Goal: Task Accomplishment & Management: Complete application form

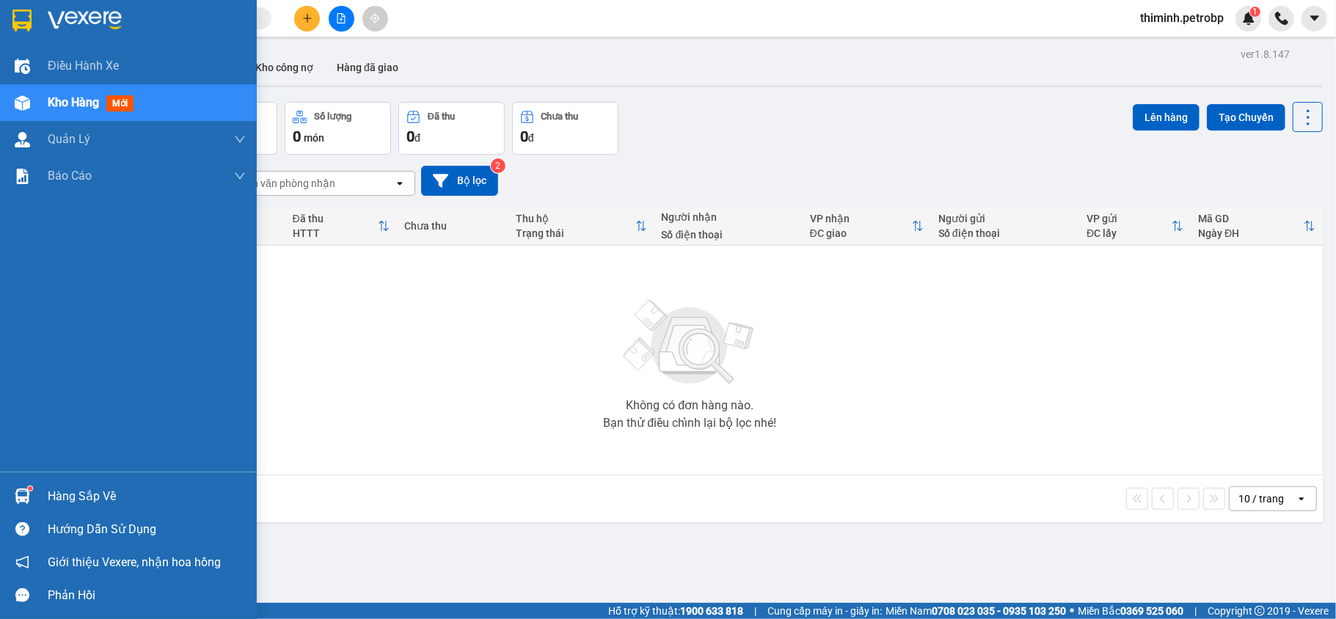
click at [70, 483] on div "Hàng sắp về" at bounding box center [128, 496] width 257 height 33
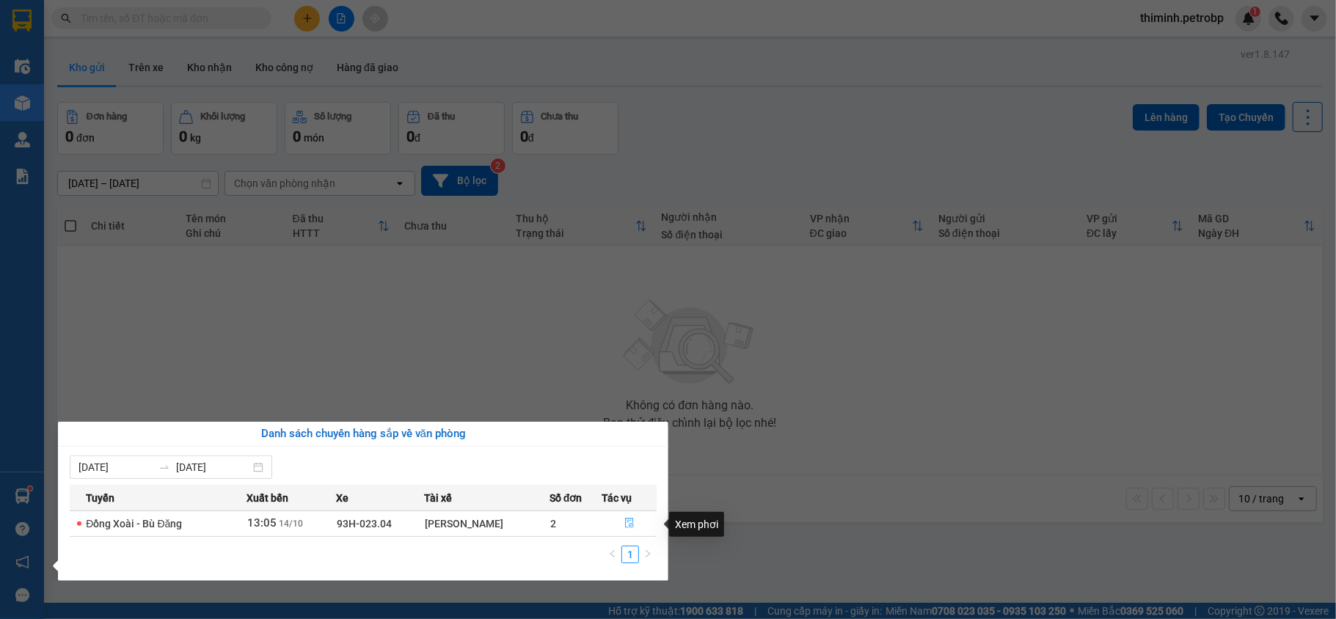
click at [628, 526] on icon "file-done" at bounding box center [629, 523] width 10 height 10
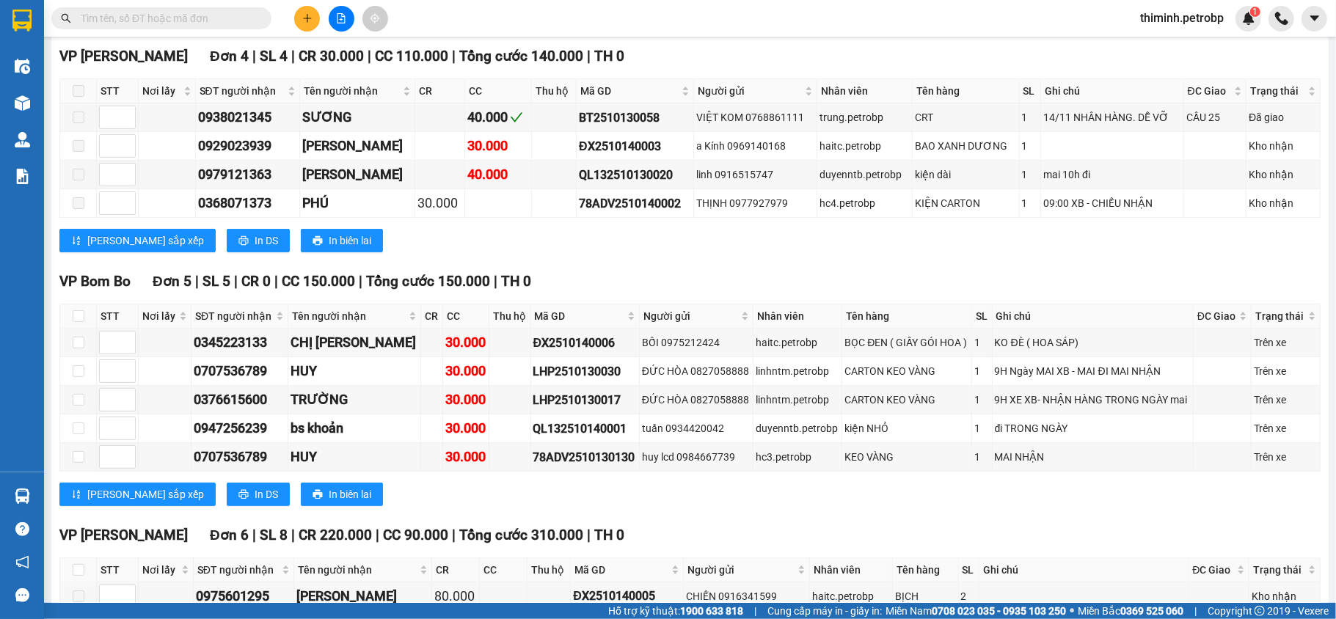
scroll to position [136, 0]
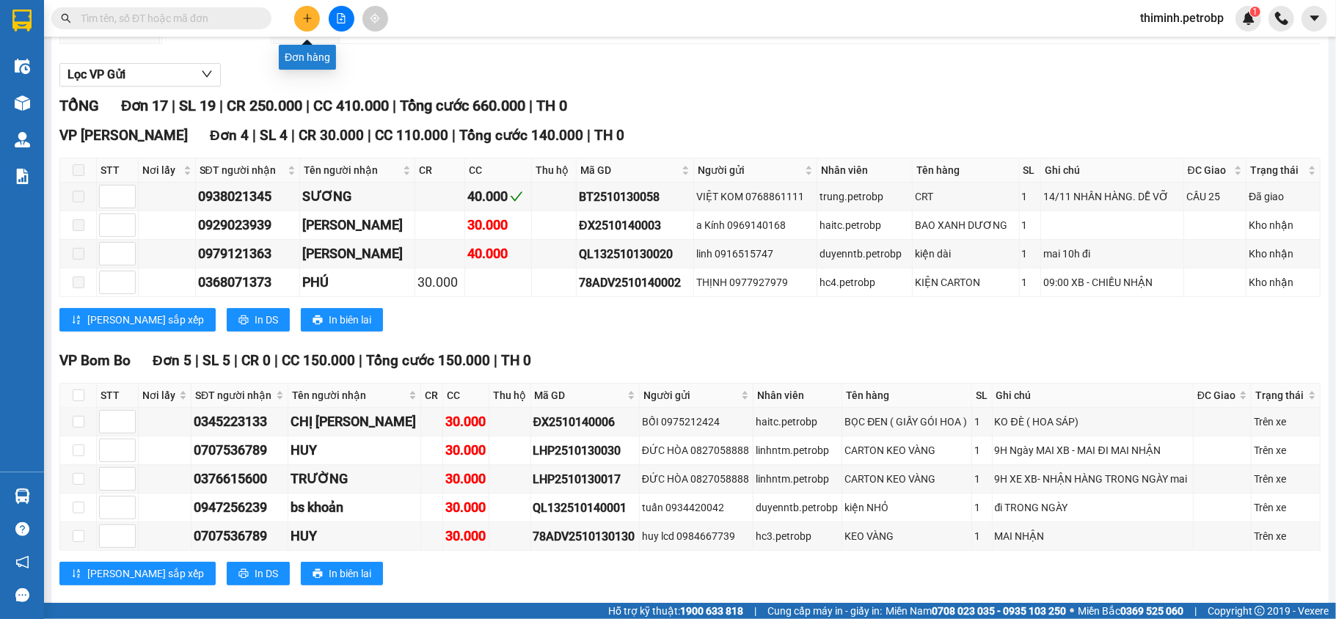
click at [309, 23] on button at bounding box center [307, 19] width 26 height 26
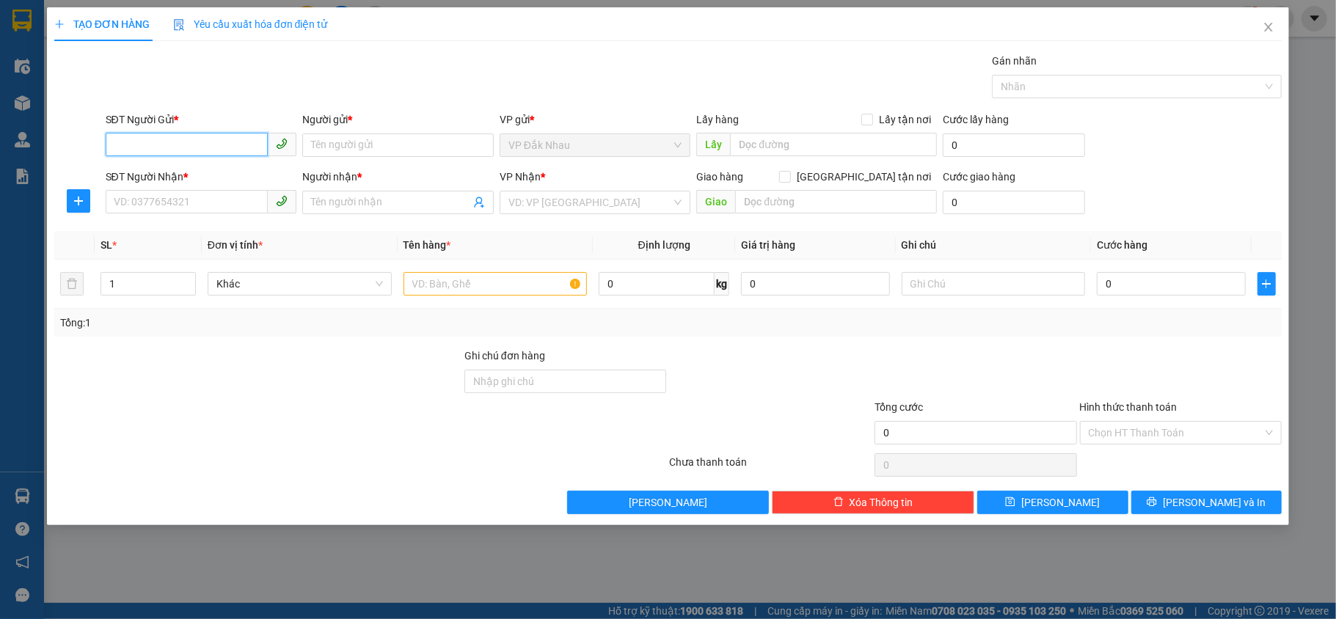
click at [171, 141] on input "SĐT Người Gửi *" at bounding box center [187, 144] width 163 height 23
type input "0985895139"
drag, startPoint x: 254, startPoint y: 159, endPoint x: 246, endPoint y: 168, distance: 11.5
click at [252, 165] on body "Kết quả tìm kiếm ( 0 ) Bộ lọc No Data thiminh.petrobp 1 Điều hành xe Kho hàng m…" at bounding box center [668, 309] width 1336 height 619
click at [210, 147] on input "0985895139" at bounding box center [187, 144] width 163 height 23
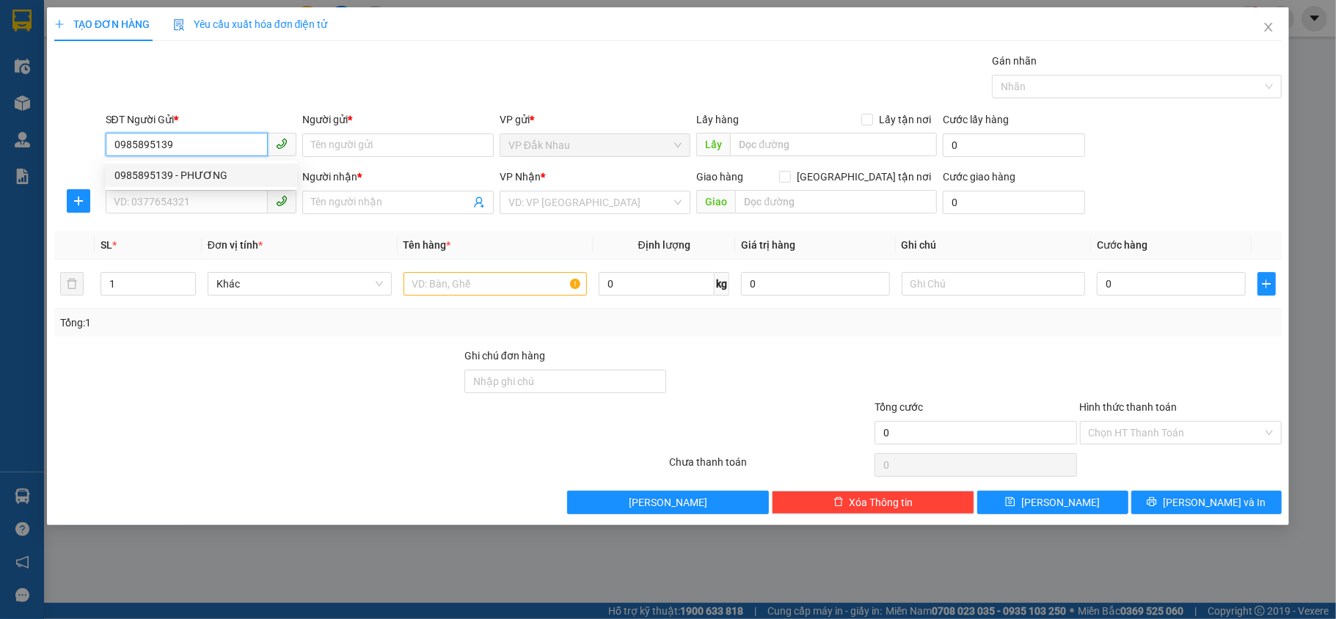
click at [200, 169] on div "0985895139 - PHƯƠNG" at bounding box center [201, 175] width 174 height 16
type input "PHƯƠNG"
type input "0975546912"
type input "NGỌC"
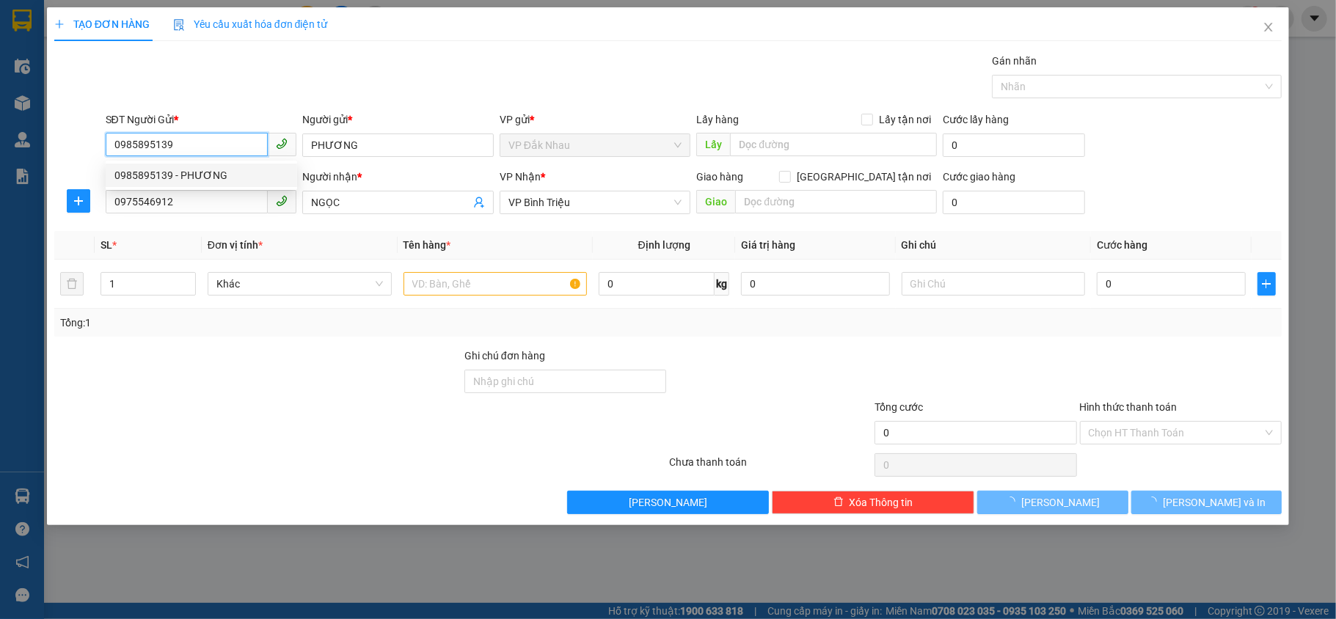
type input "30.000"
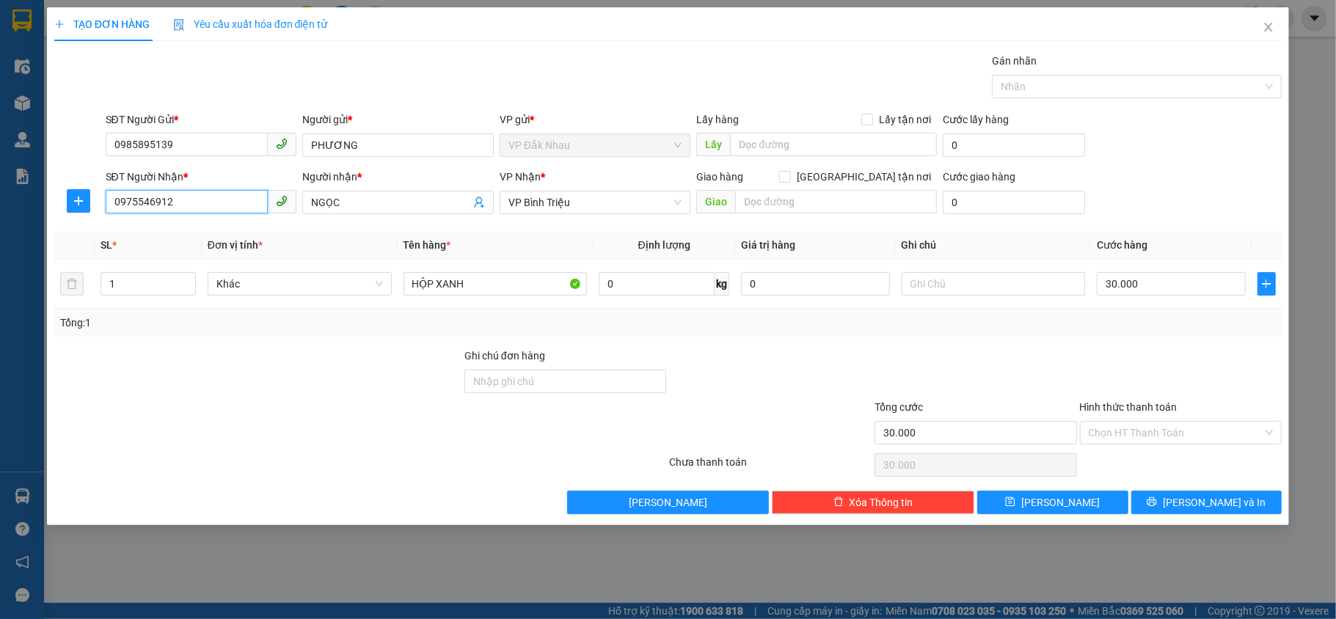
click at [209, 198] on input "0975546912" at bounding box center [187, 201] width 163 height 23
type input "0"
type input "0989346251"
click at [395, 203] on input "NGỌC" at bounding box center [390, 202] width 159 height 16
type input "N"
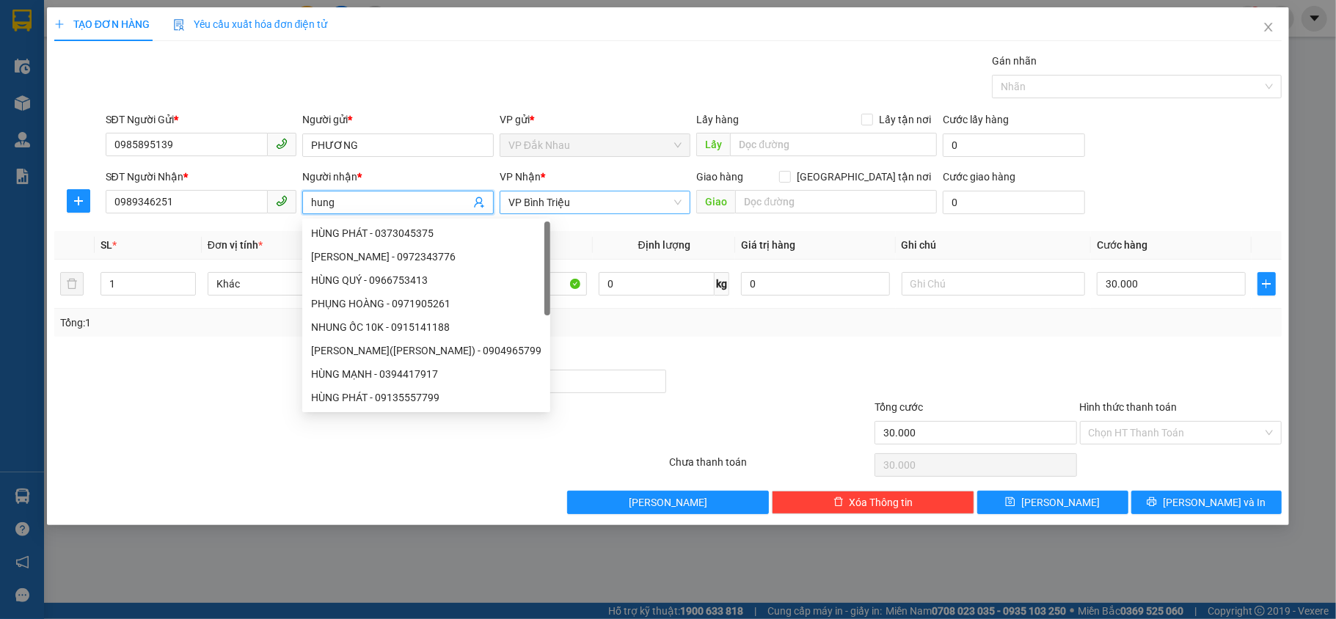
click at [605, 202] on span "VP Bình Triệu" at bounding box center [595, 202] width 174 height 22
type input "hung"
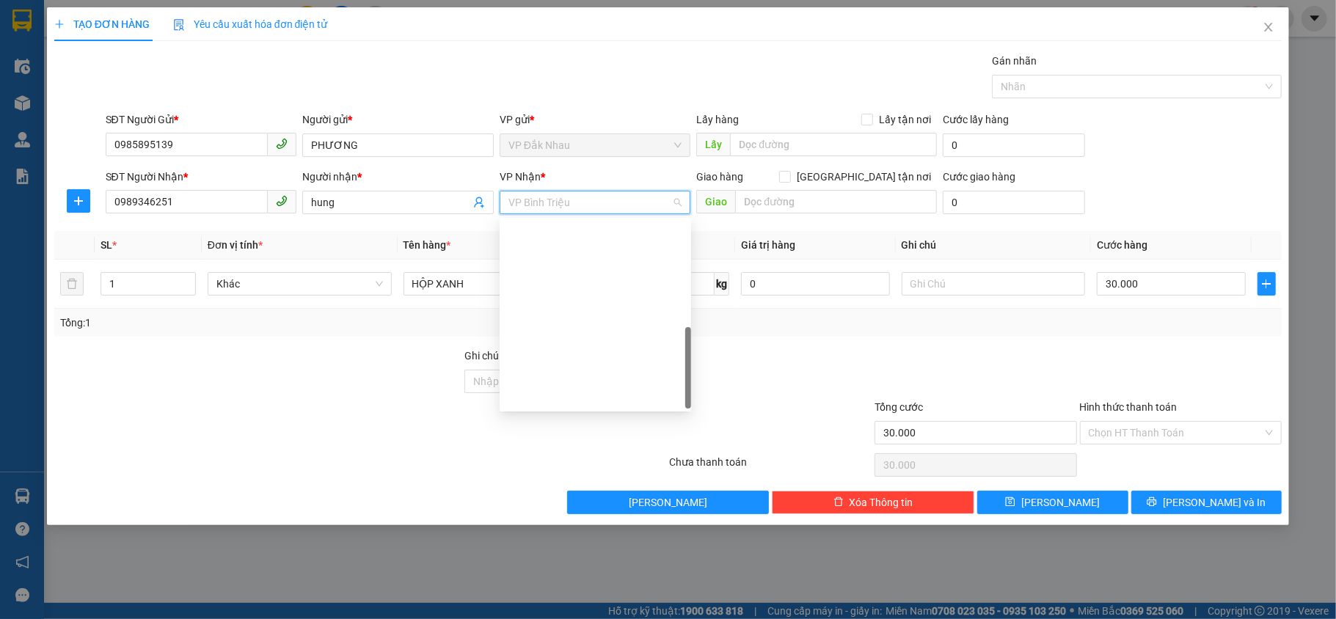
scroll to position [352, 0]
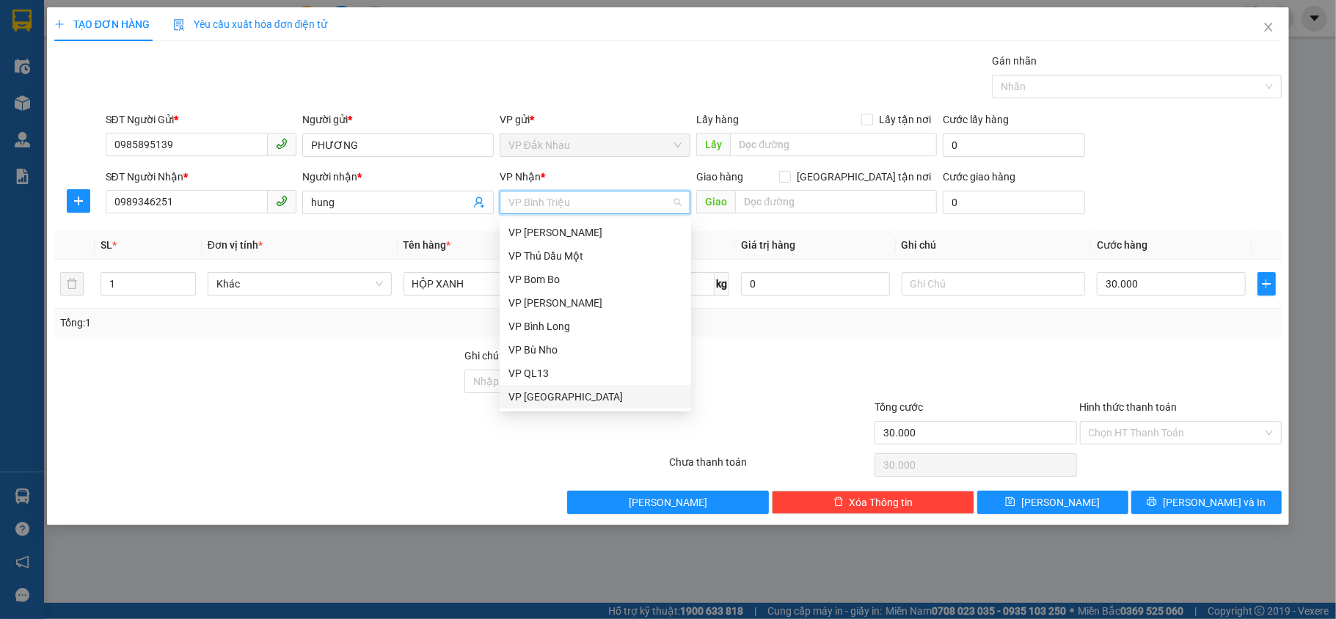
type input "d"
click at [563, 256] on div "VP Đồng Xoài" at bounding box center [595, 256] width 174 height 16
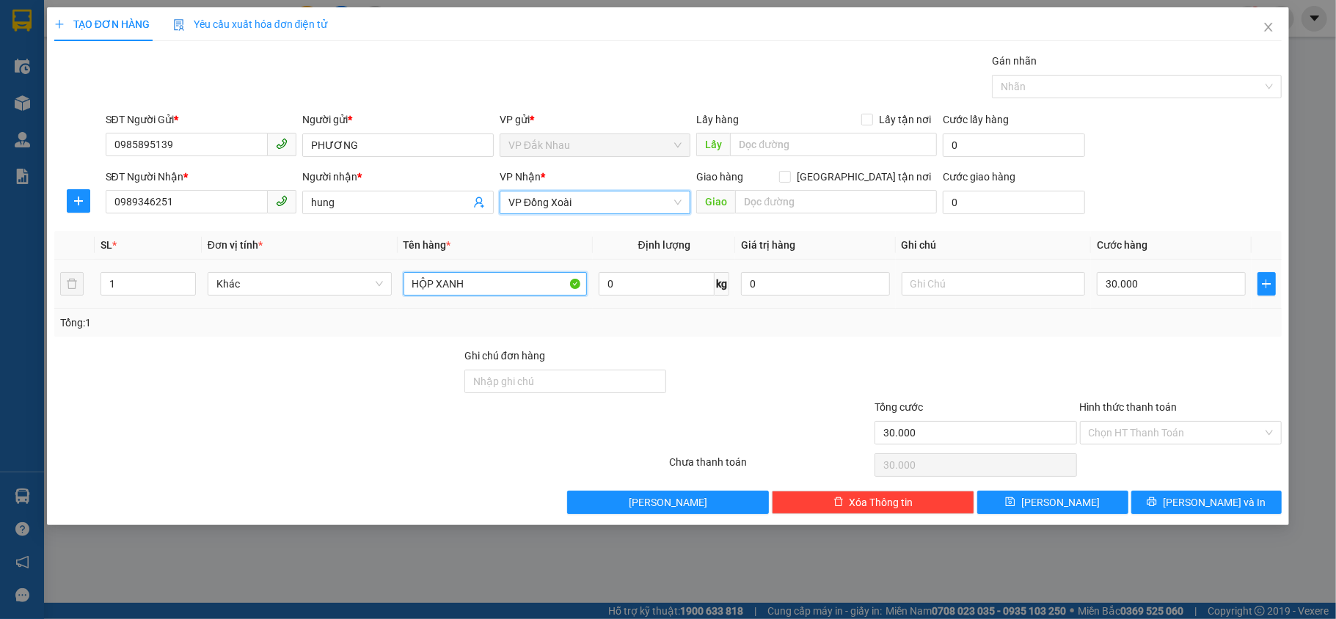
click at [509, 282] on input "HỘP XANH" at bounding box center [495, 283] width 184 height 23
type input "H"
type input "vali den"
click at [1165, 285] on input "30.000" at bounding box center [1171, 283] width 148 height 23
click at [1163, 285] on input "30.000" at bounding box center [1171, 283] width 148 height 23
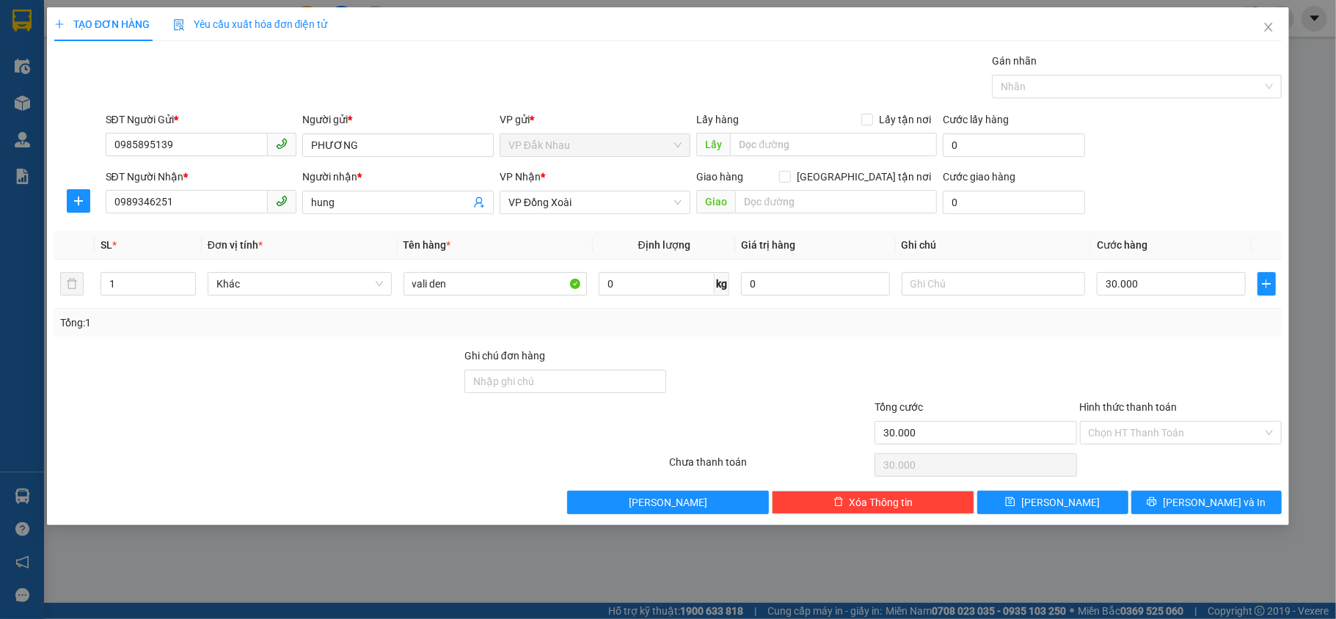
click at [1200, 420] on div "Hình thức thanh toán" at bounding box center [1181, 410] width 202 height 22
click at [1191, 433] on input "Hình thức thanh toán" at bounding box center [1176, 433] width 175 height 22
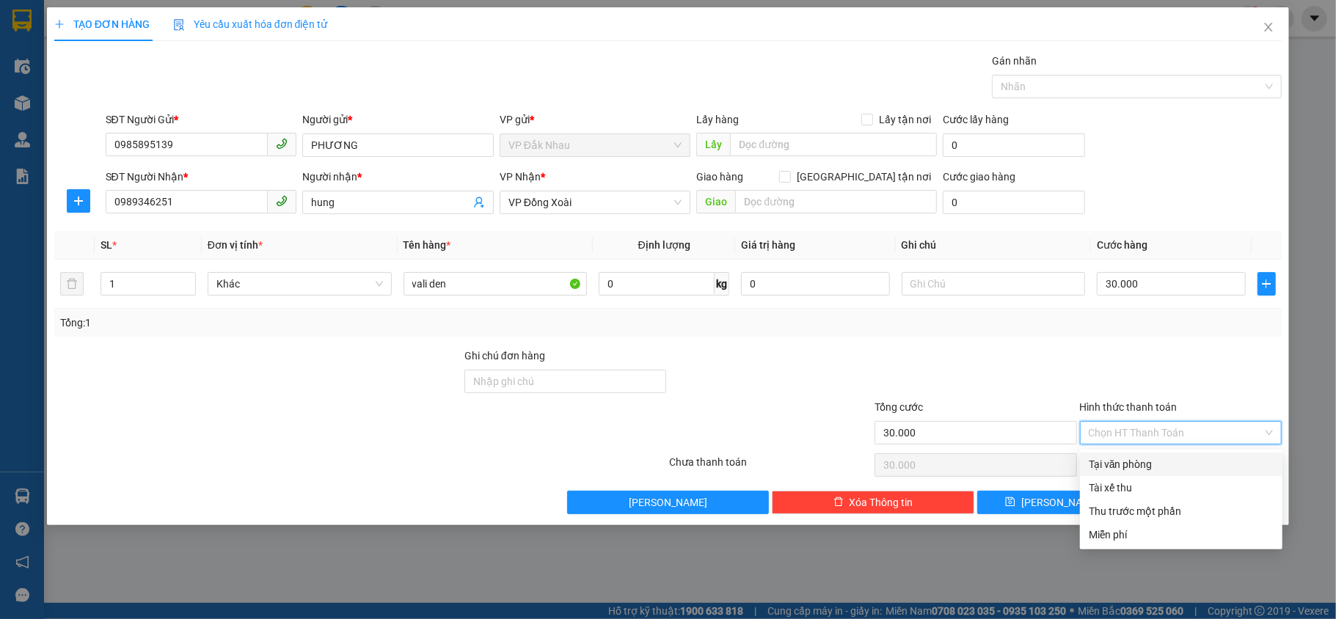
click at [1125, 464] on div "Tại văn phòng" at bounding box center [1181, 464] width 185 height 16
type input "0"
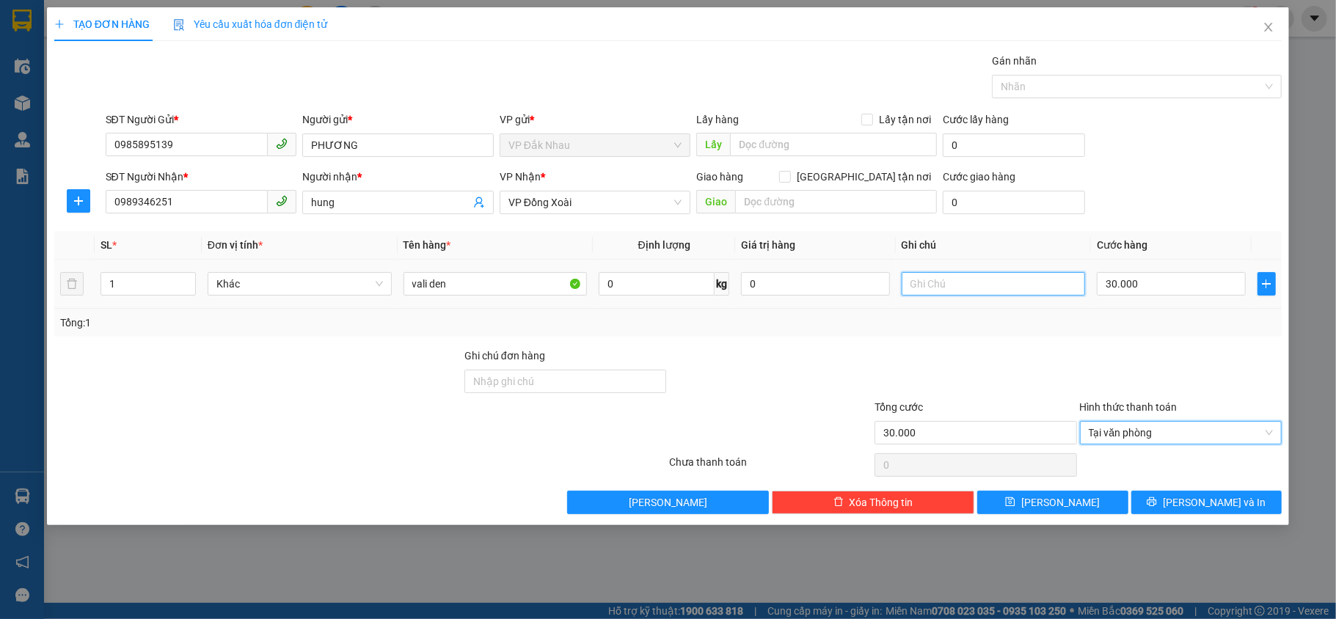
click at [1007, 290] on input "text" at bounding box center [994, 283] width 184 height 23
type input "toi goi lien"
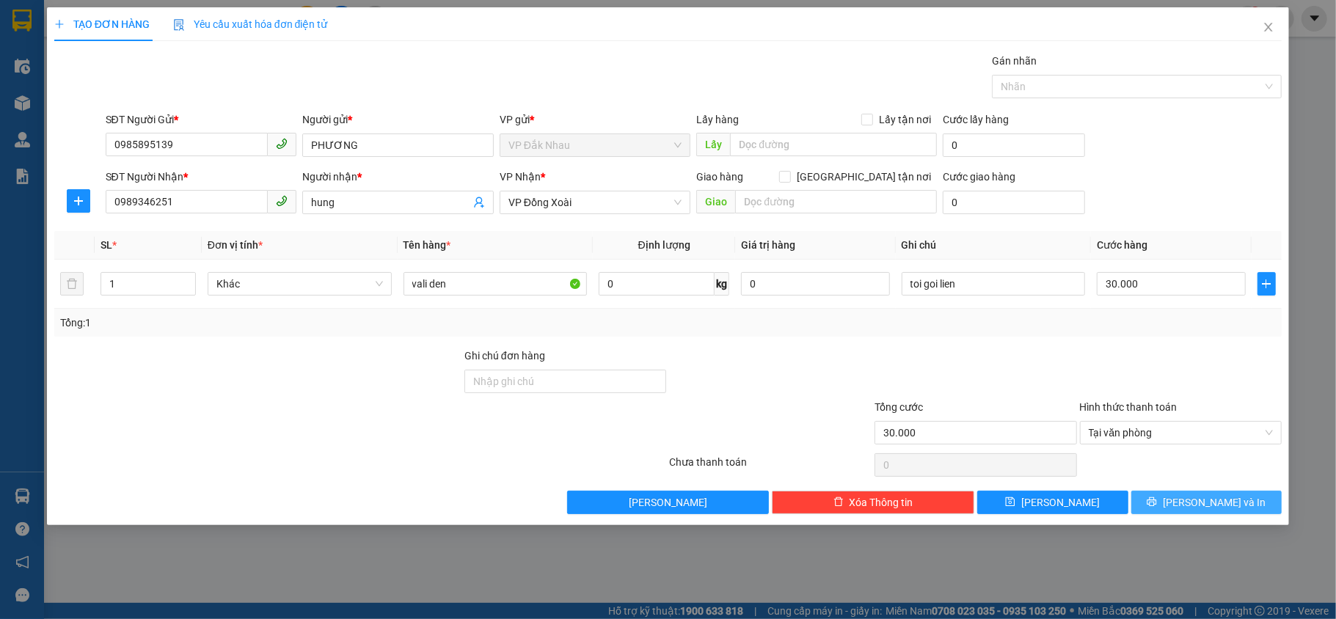
click at [1189, 500] on button "Lưu và In" at bounding box center [1206, 502] width 151 height 23
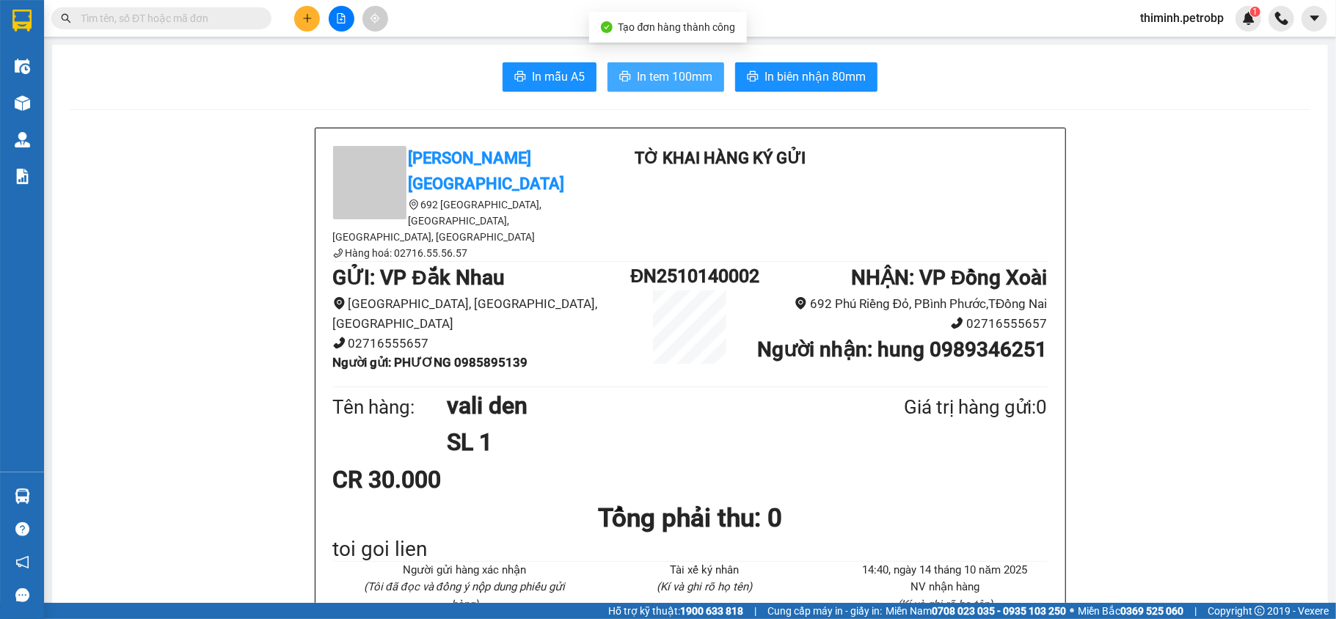
click at [687, 82] on span "In tem 100mm" at bounding box center [675, 76] width 76 height 18
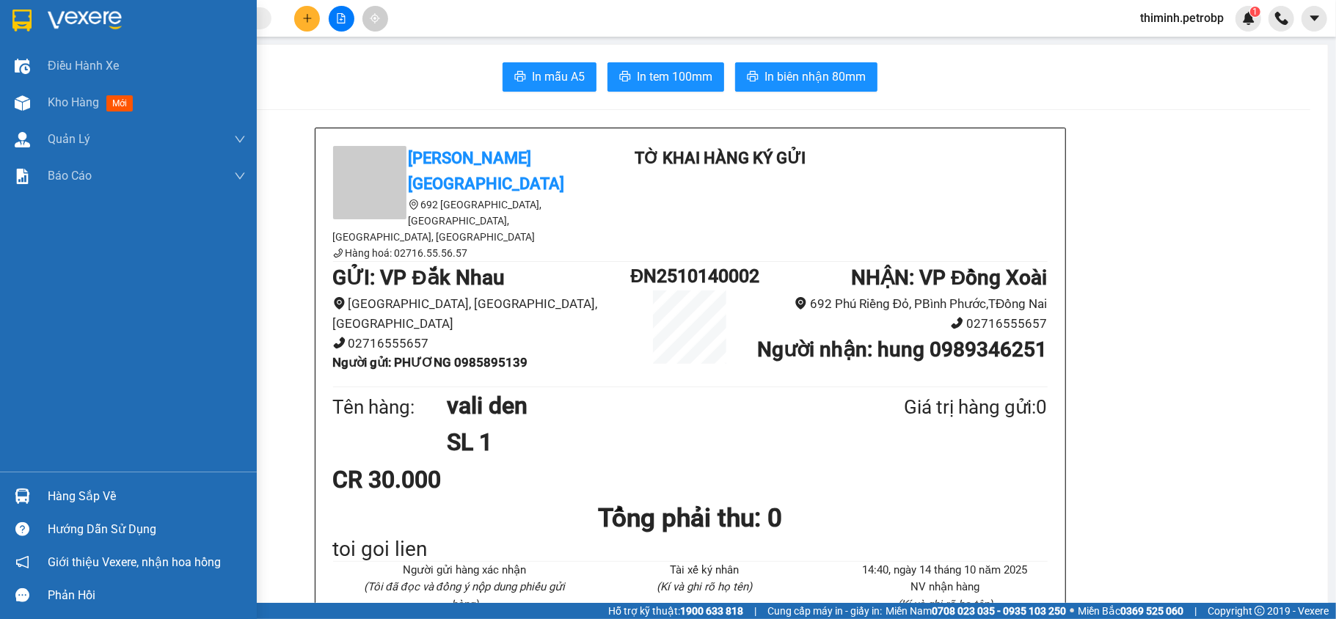
click at [116, 481] on div "Hàng sắp về" at bounding box center [128, 496] width 257 height 33
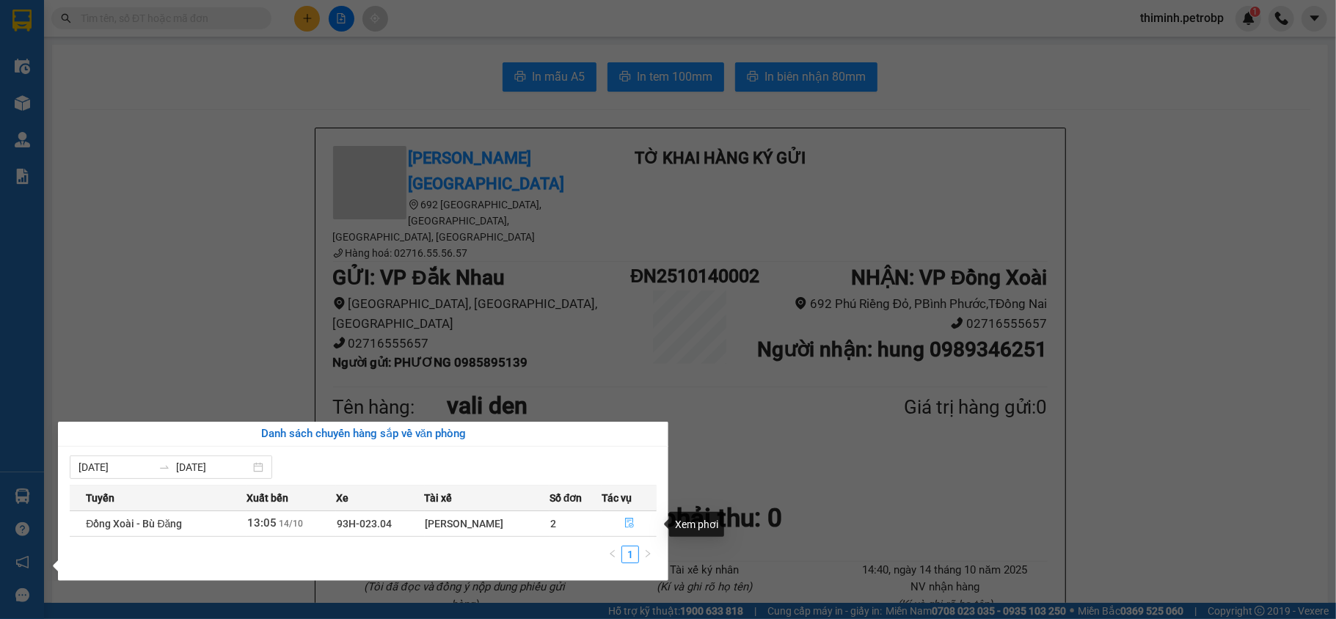
click at [638, 528] on button "button" at bounding box center [629, 523] width 54 height 23
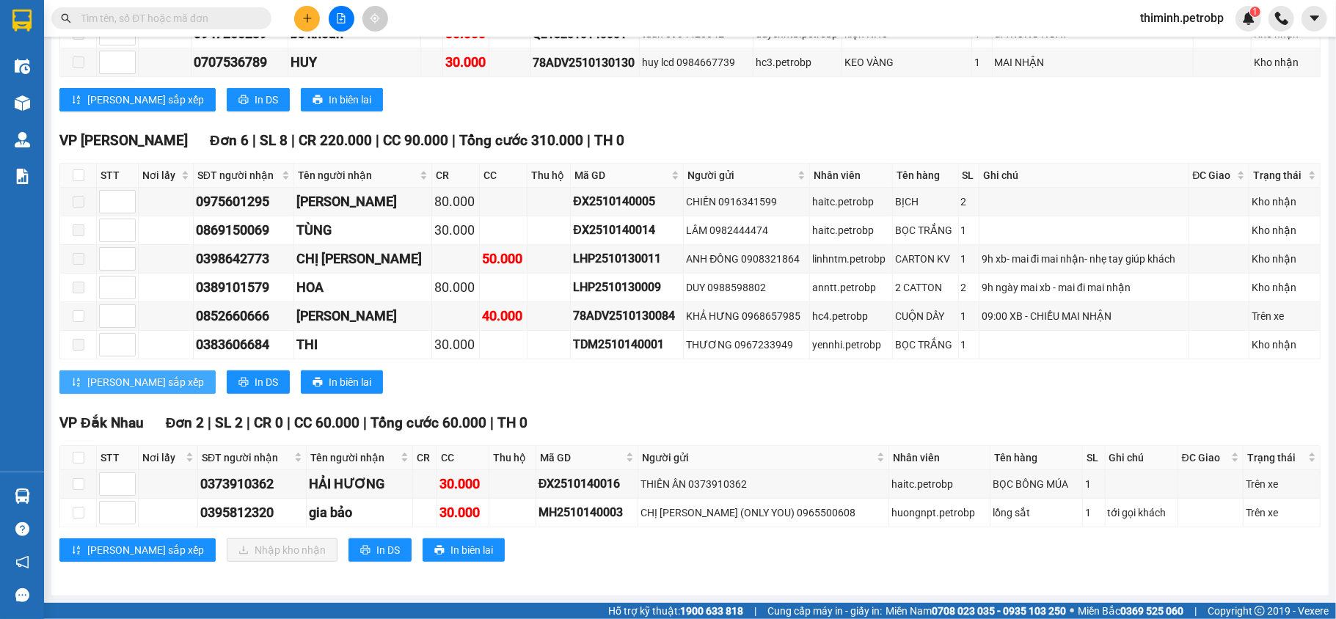
scroll to position [626, 0]
click at [77, 456] on input "checkbox" at bounding box center [79, 458] width 12 height 12
checkbox input "true"
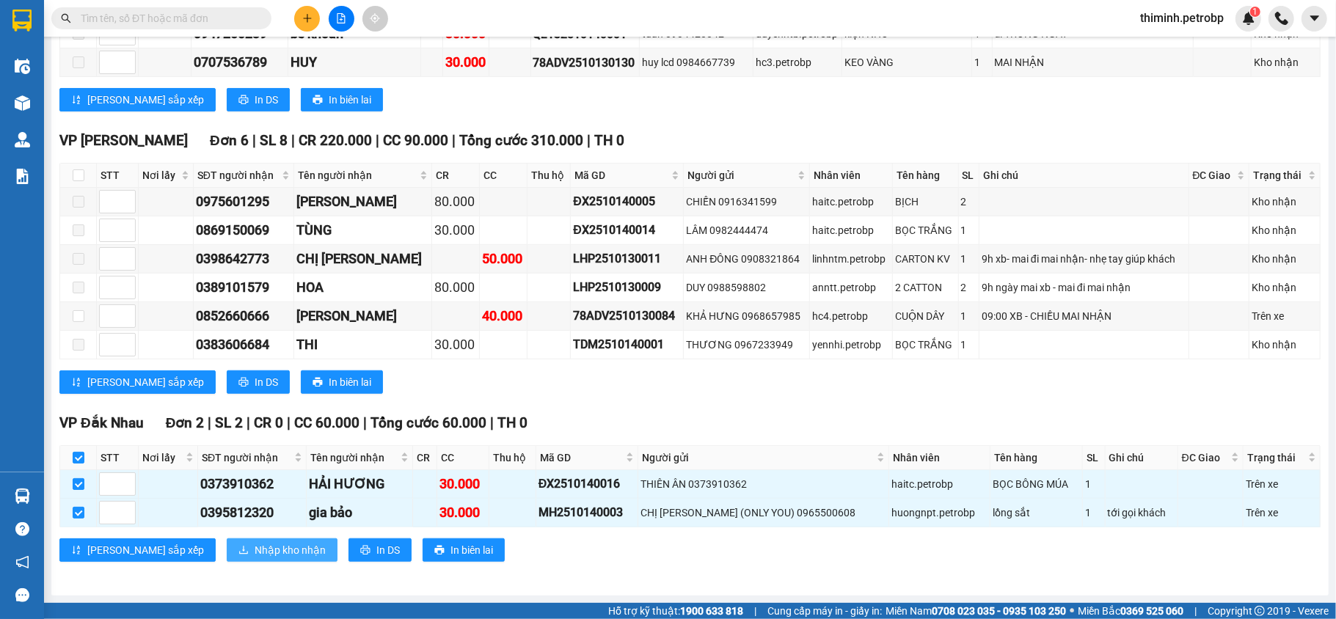
click at [255, 542] on span "Nhập kho nhận" at bounding box center [290, 550] width 71 height 16
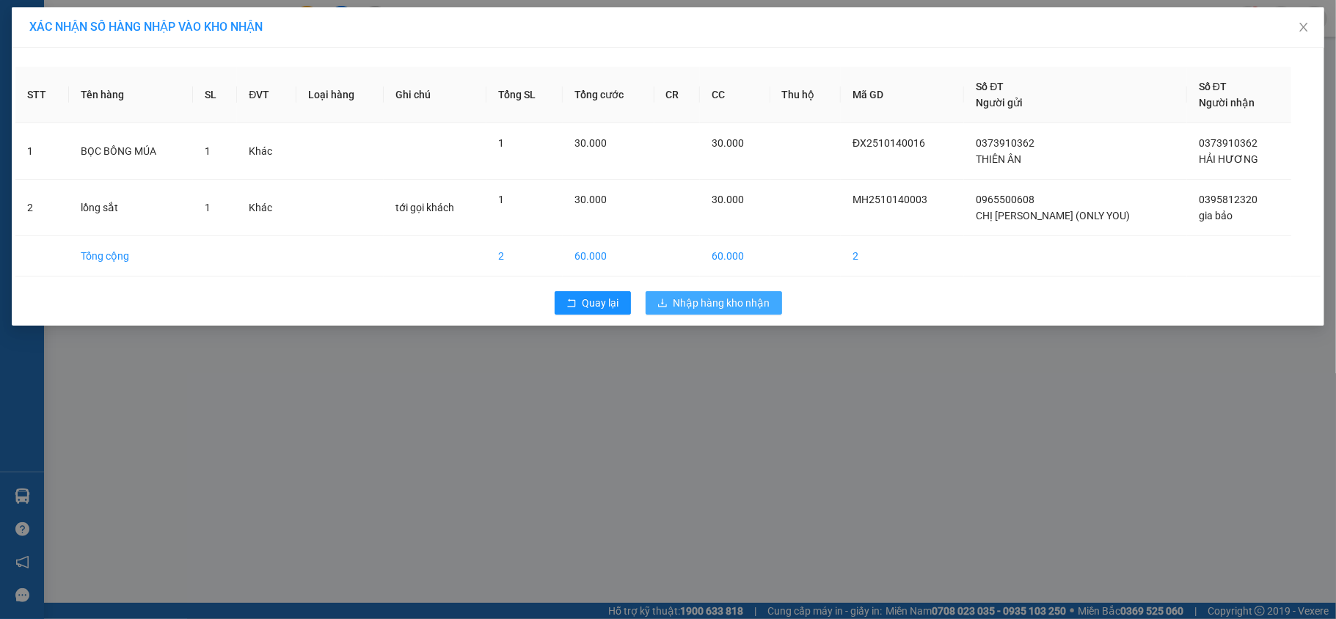
click at [748, 309] on span "Nhập hàng kho nhận" at bounding box center [721, 303] width 97 height 16
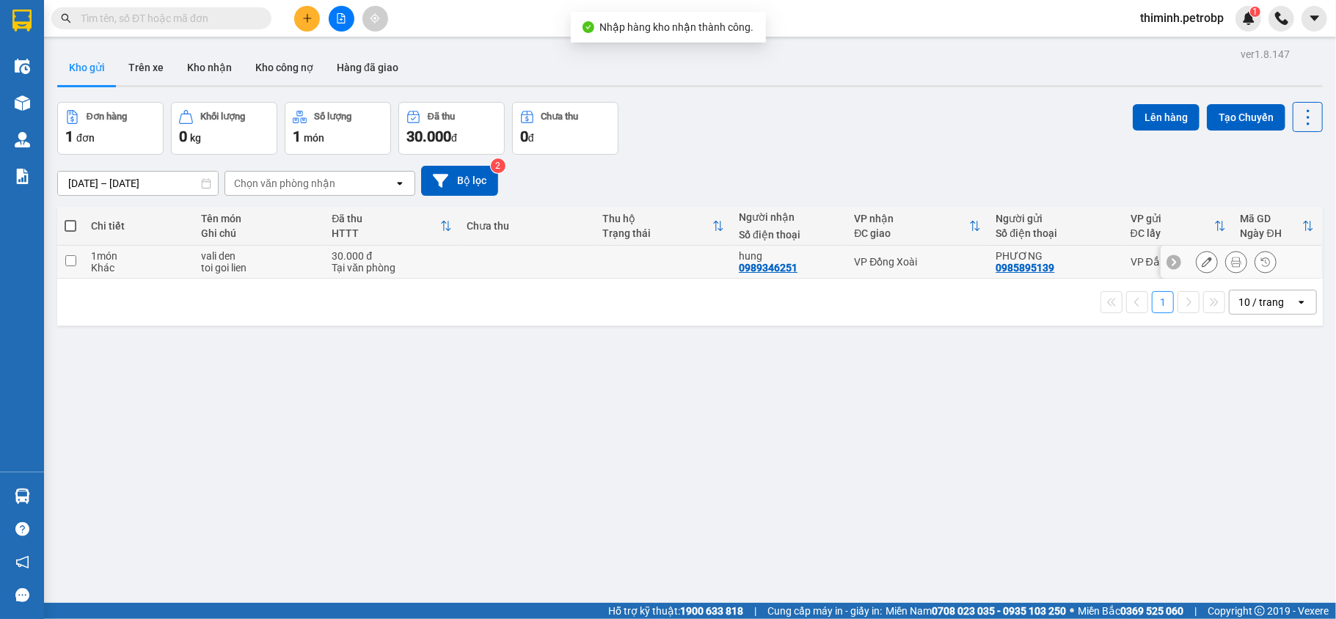
click at [68, 260] on input "checkbox" at bounding box center [70, 260] width 11 height 11
checkbox input "true"
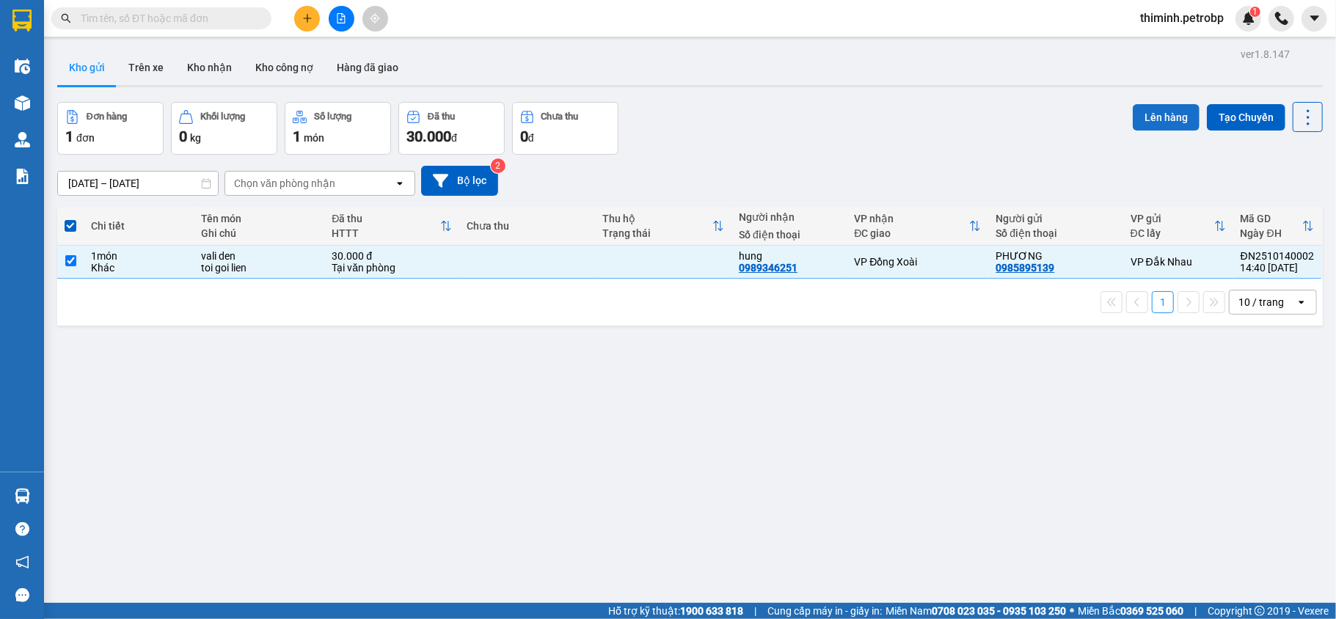
click at [1139, 117] on button "Lên hàng" at bounding box center [1166, 117] width 67 height 26
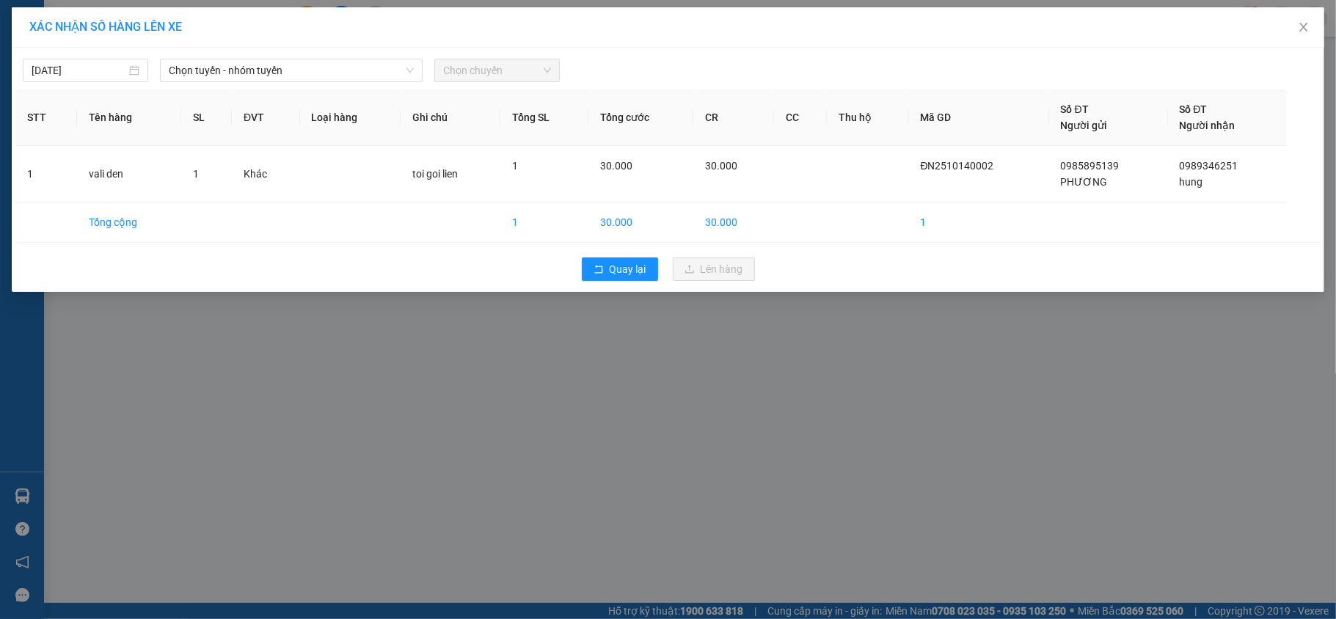
drag, startPoint x: 151, startPoint y: 54, endPoint x: 183, endPoint y: 57, distance: 31.7
click at [153, 54] on div "14/10/2025 Chọn tuyến - nhóm tuyến Chọn chuyến" at bounding box center [667, 66] width 1305 height 31
click at [189, 56] on div "14/10/2025 Chọn tuyến - nhóm tuyến Chọn chuyến" at bounding box center [667, 66] width 1305 height 31
click at [206, 70] on span "Chọn tuyến - nhóm tuyến" at bounding box center [291, 70] width 245 height 22
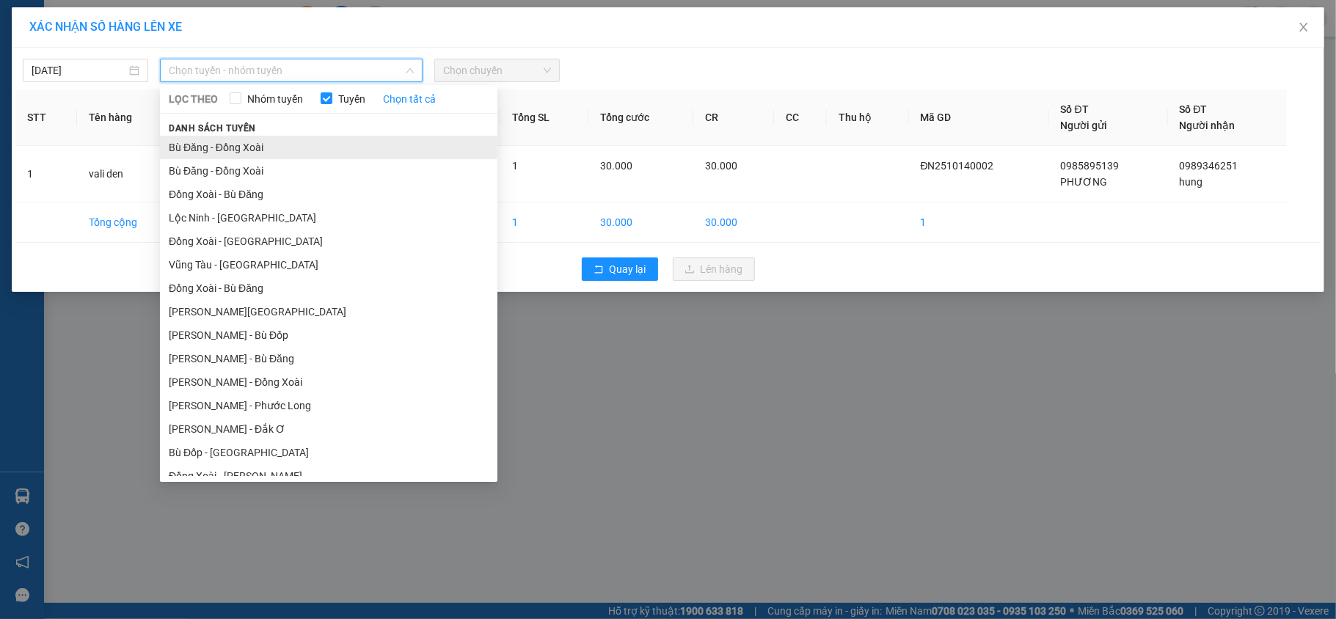
click at [230, 145] on li "Bù Đăng - Đồng Xoài" at bounding box center [328, 147] width 337 height 23
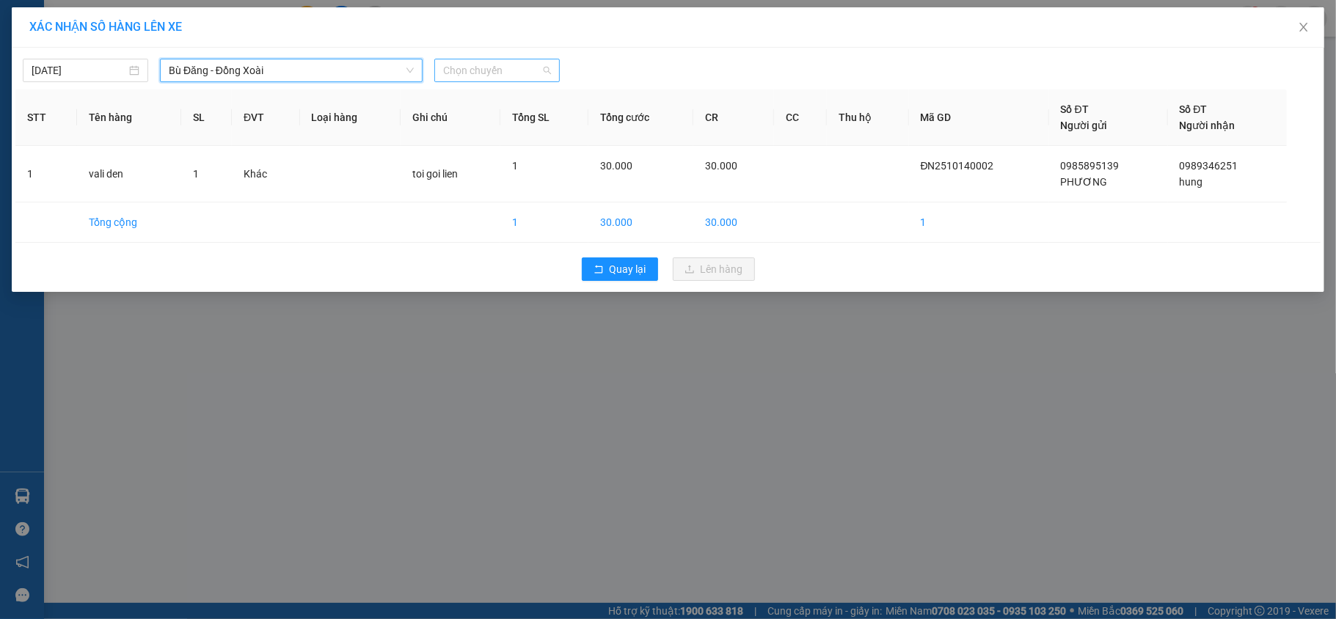
click at [467, 72] on span "Chọn chuyến" at bounding box center [497, 70] width 108 height 22
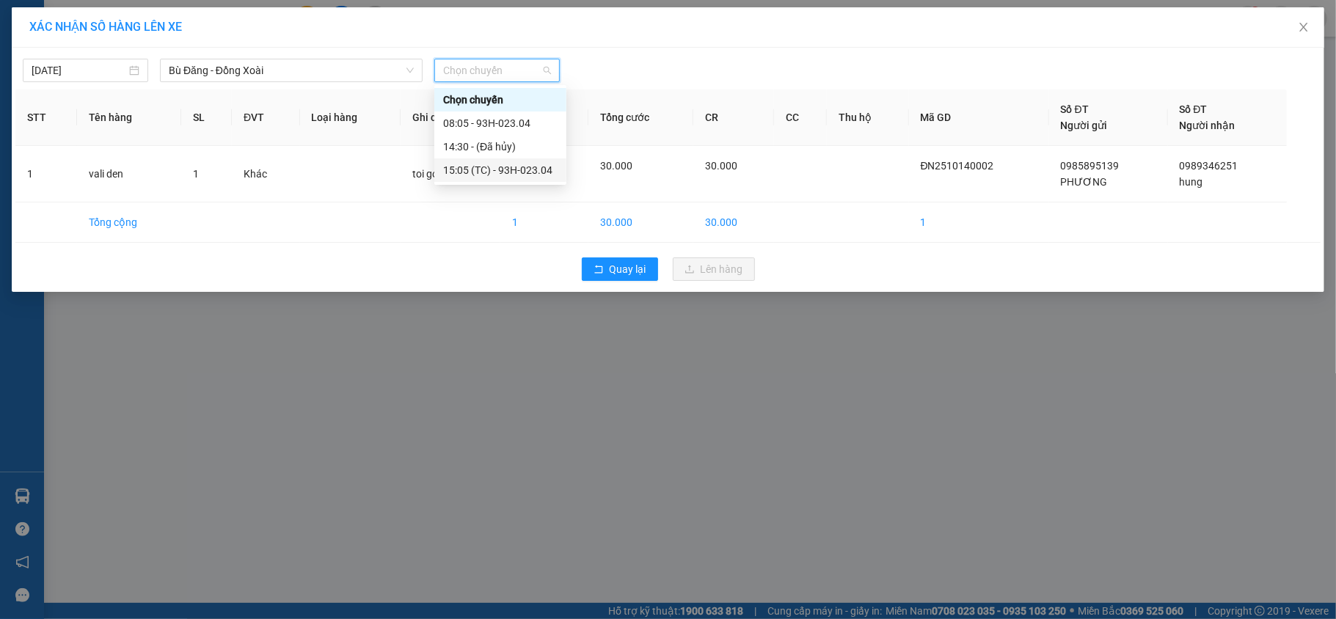
click at [519, 159] on div "15:05 (TC) - 93H-023.04" at bounding box center [500, 169] width 132 height 23
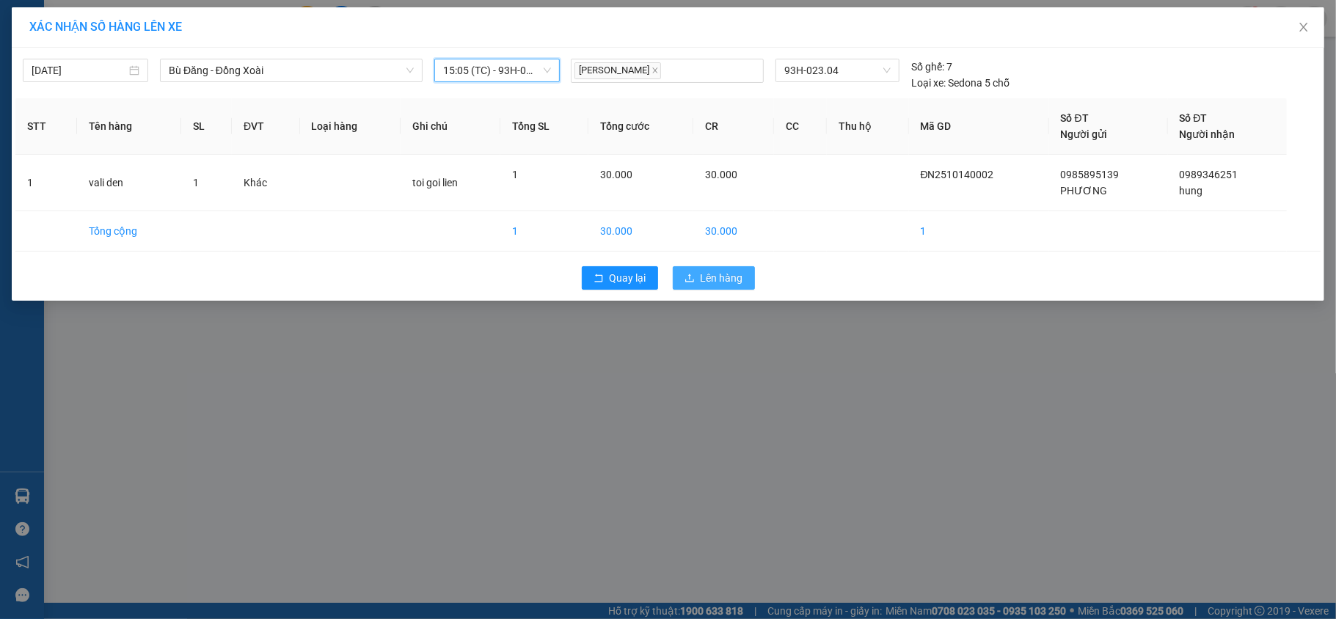
click at [714, 279] on span "Lên hàng" at bounding box center [722, 278] width 43 height 16
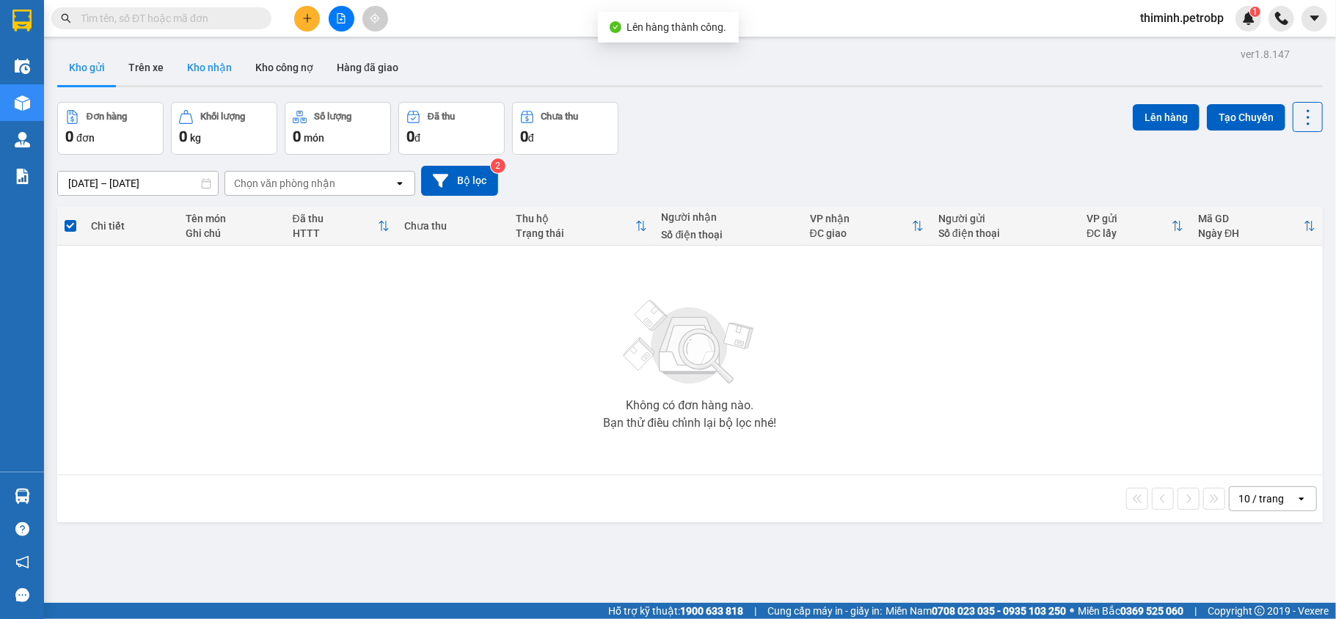
click at [197, 73] on button "Kho nhận" at bounding box center [209, 67] width 68 height 35
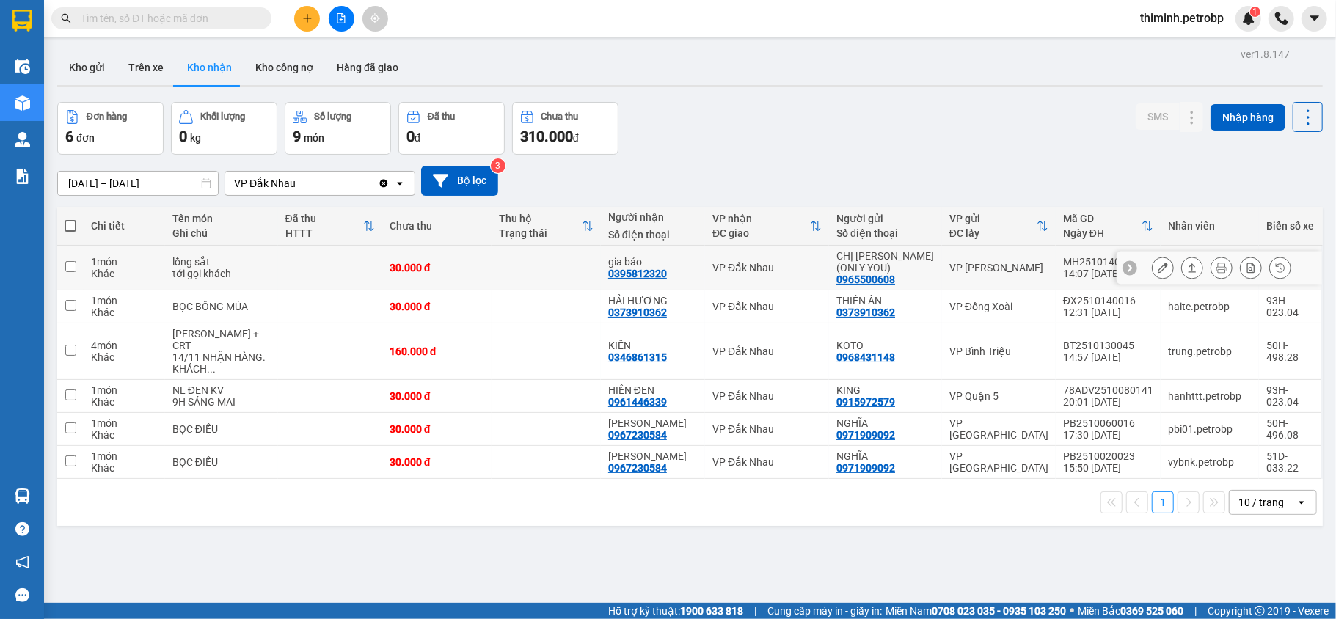
click at [1182, 255] on button at bounding box center [1192, 268] width 21 height 26
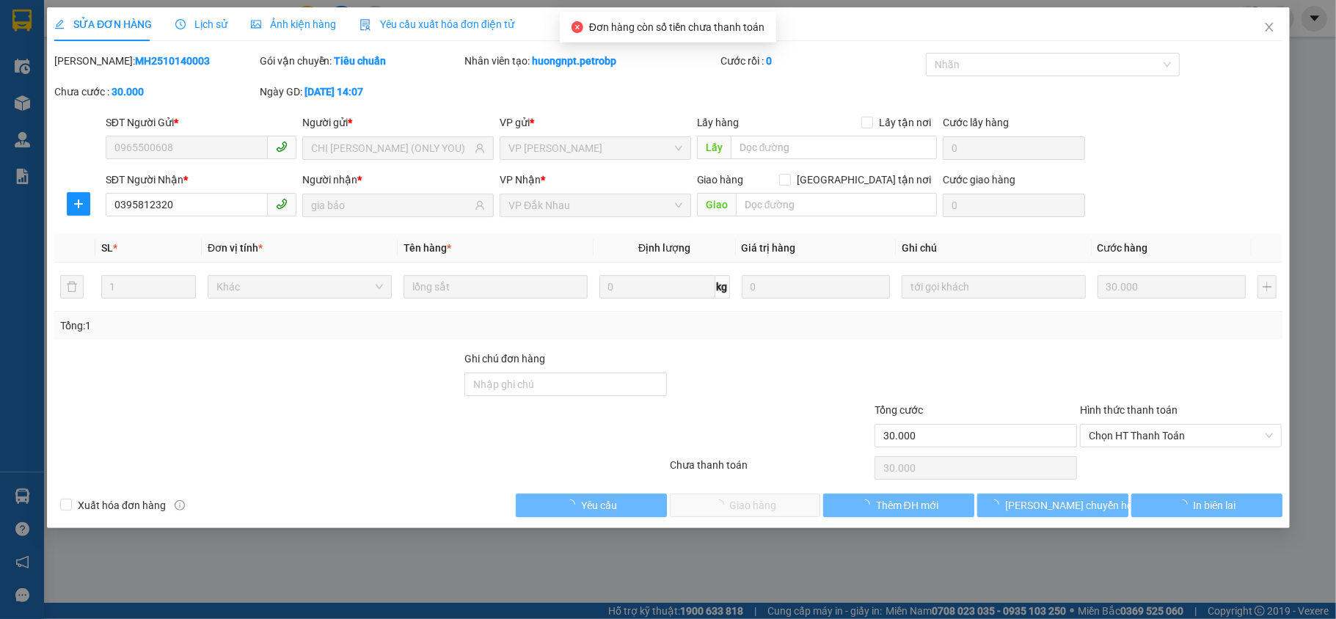
type input "0965500608"
type input "CHỊ TY (ONLY YOU)"
type input "0395812320"
type input "gia bảo"
type input "30.000"
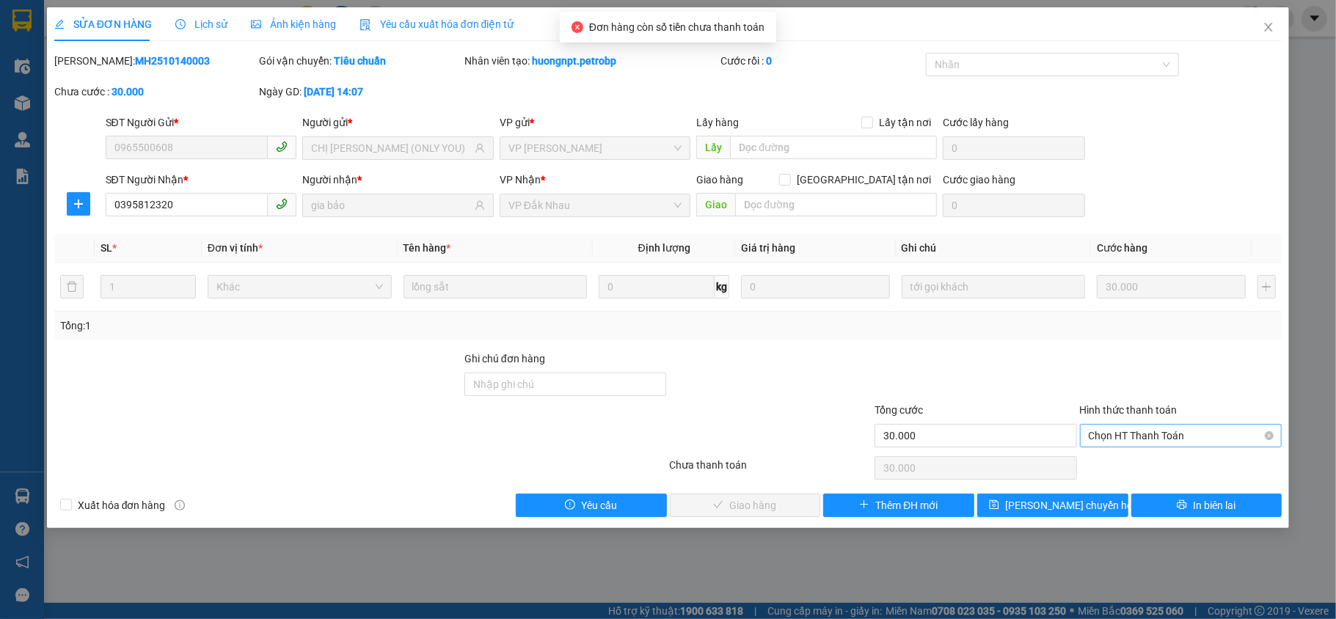
click at [1153, 436] on span "Chọn HT Thanh Toán" at bounding box center [1181, 436] width 185 height 22
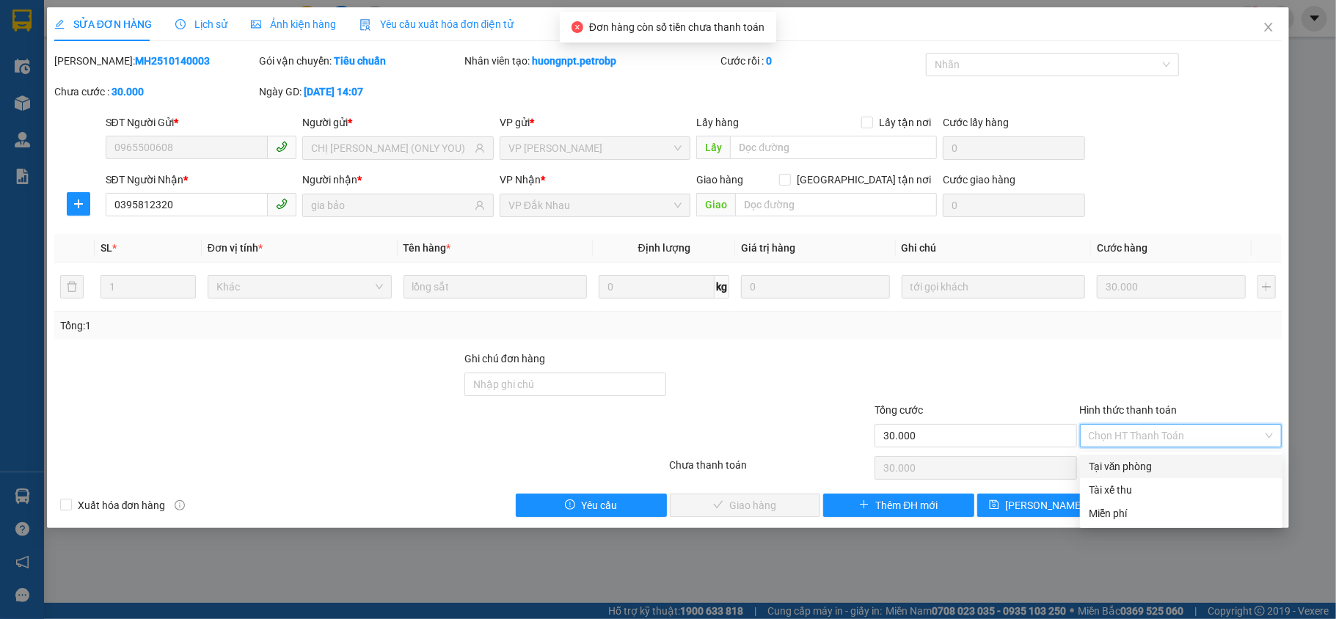
click at [1133, 456] on div "Tại văn phòng" at bounding box center [1181, 466] width 202 height 23
type input "0"
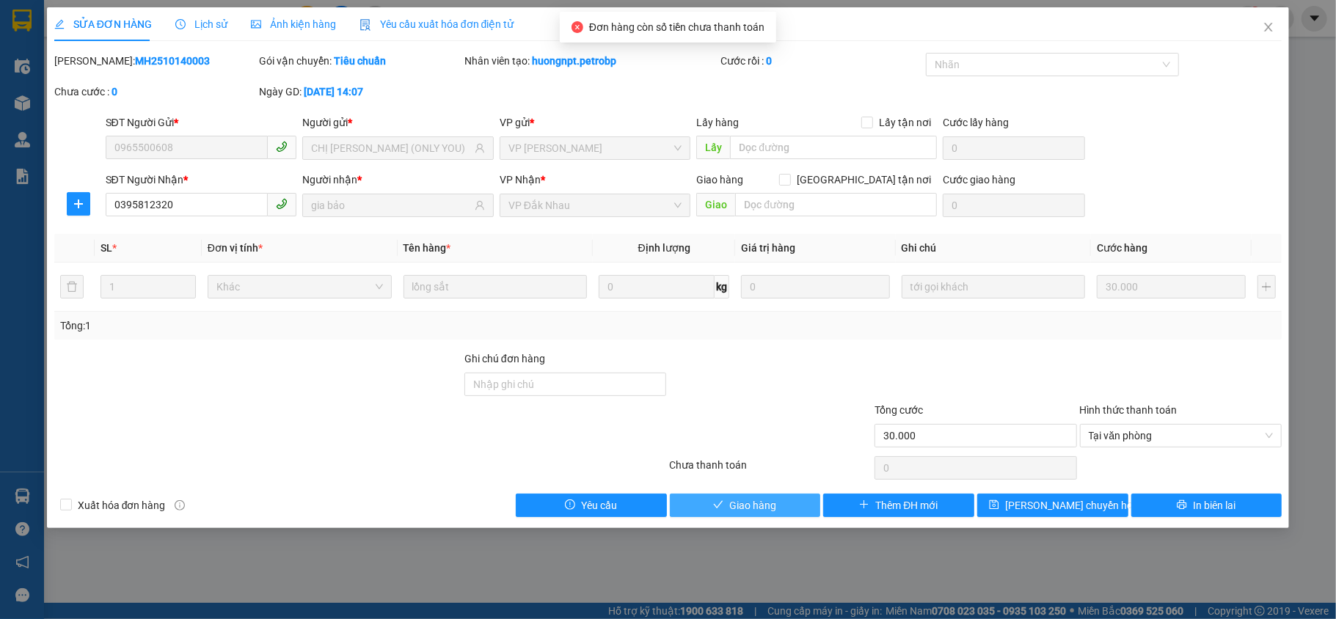
click at [766, 503] on span "Giao hàng" at bounding box center [752, 505] width 47 height 16
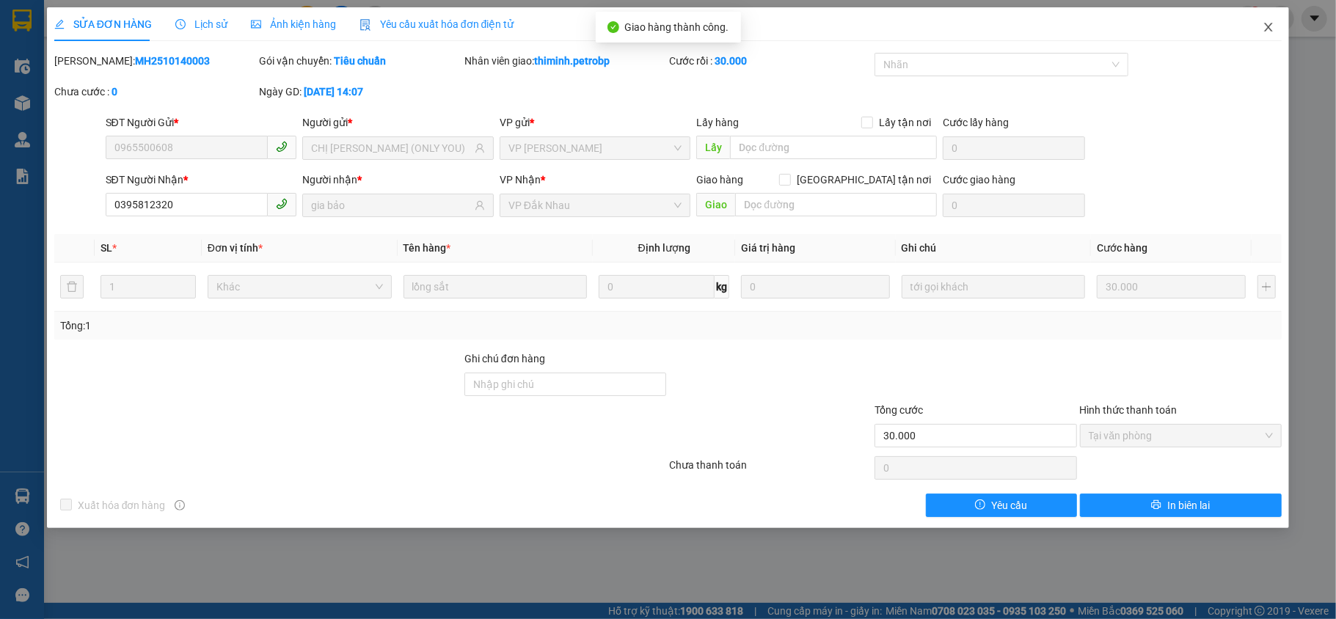
click at [1278, 21] on span "Close" at bounding box center [1268, 27] width 41 height 41
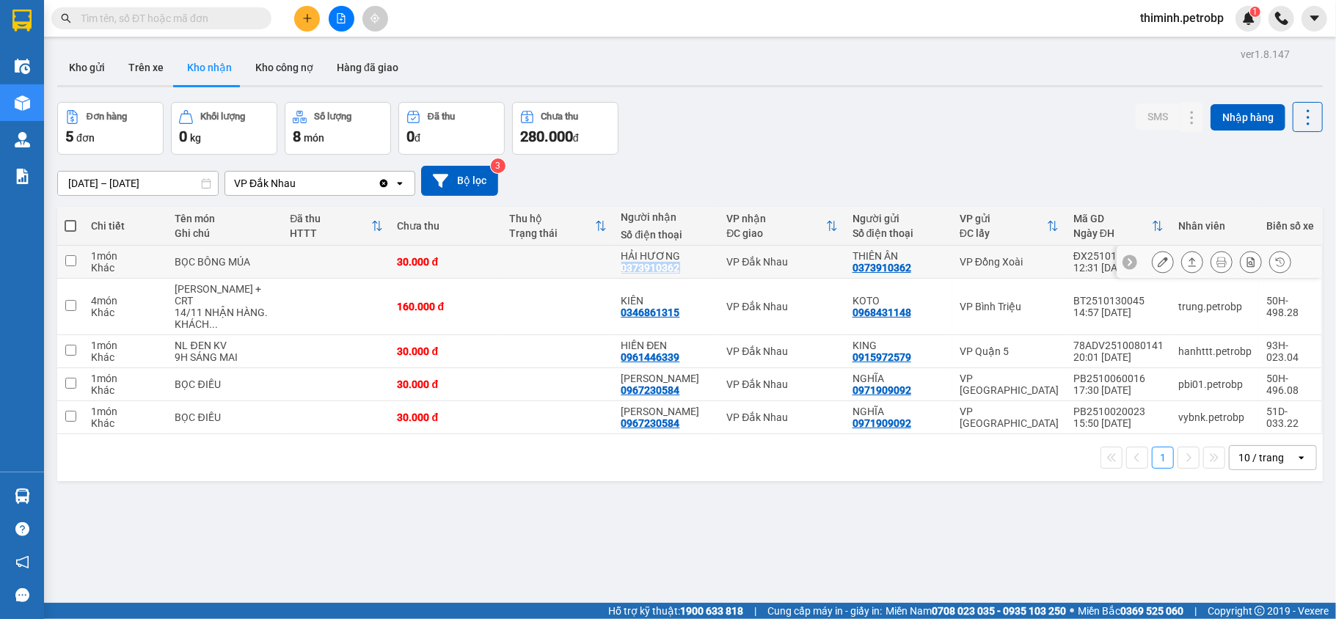
drag, startPoint x: 620, startPoint y: 268, endPoint x: 676, endPoint y: 266, distance: 55.8
click at [676, 266] on div "HẢI HƯƠNG 0373910362" at bounding box center [666, 261] width 91 height 23
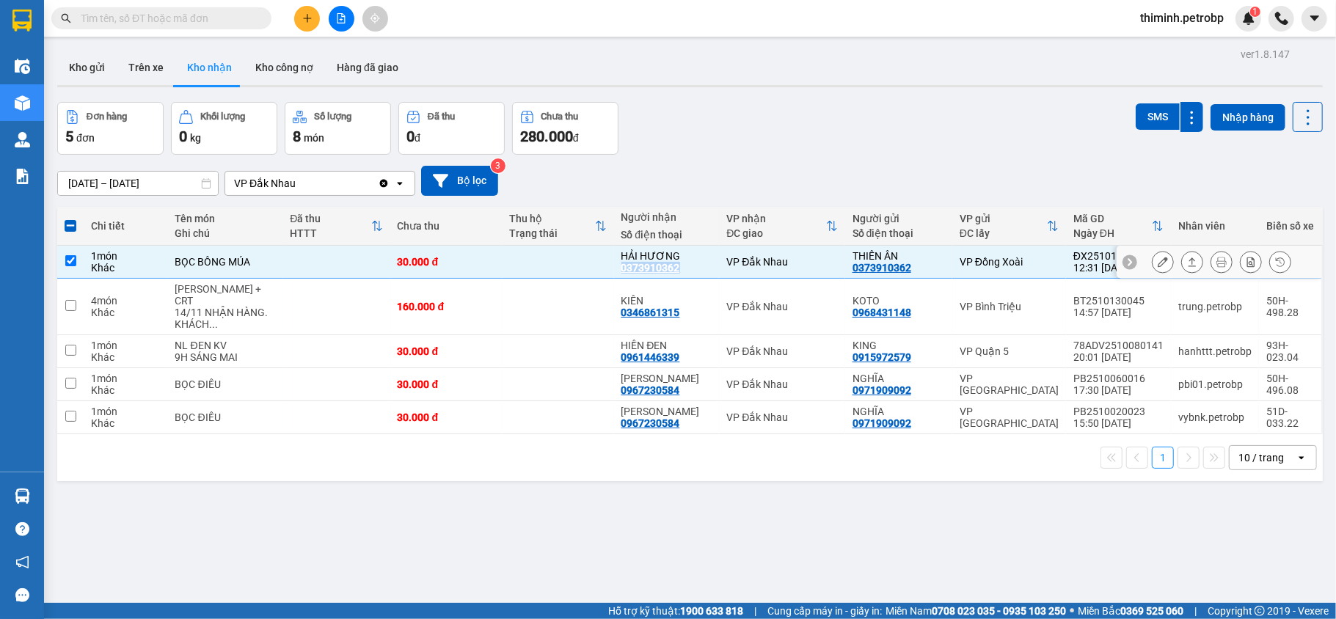
copy div "0373910362"
click at [70, 260] on input "checkbox" at bounding box center [70, 260] width 11 height 11
checkbox input "false"
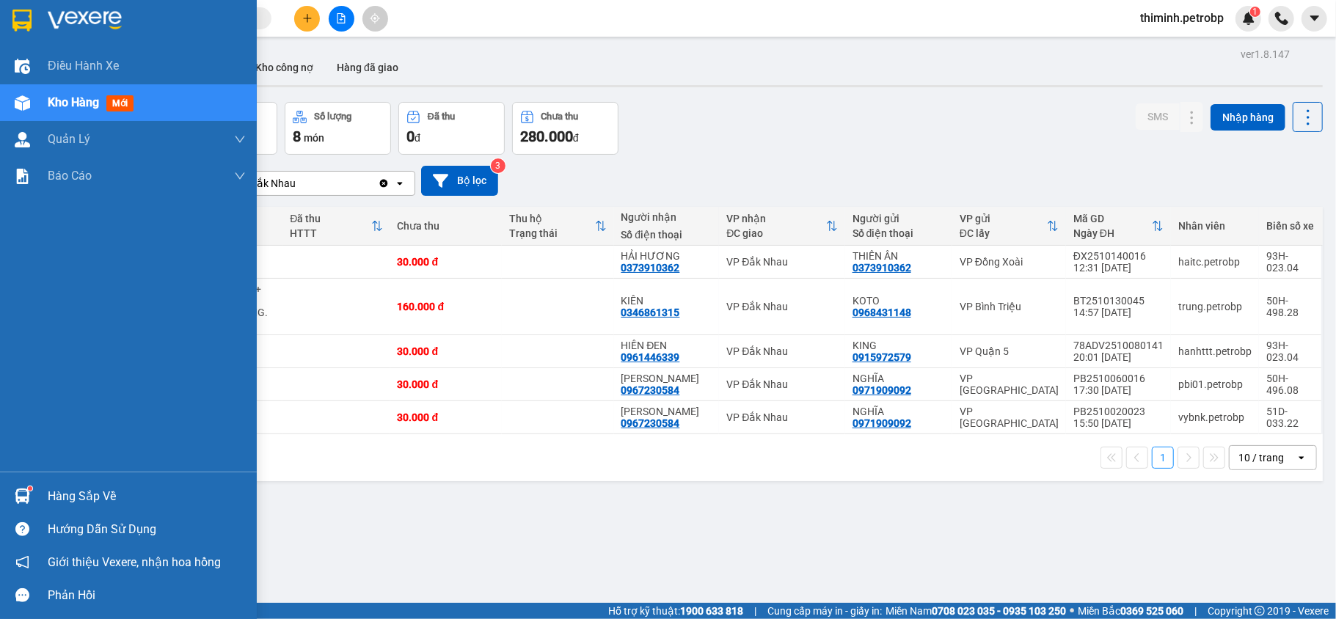
click at [88, 481] on div "Hàng sắp về" at bounding box center [128, 496] width 257 height 33
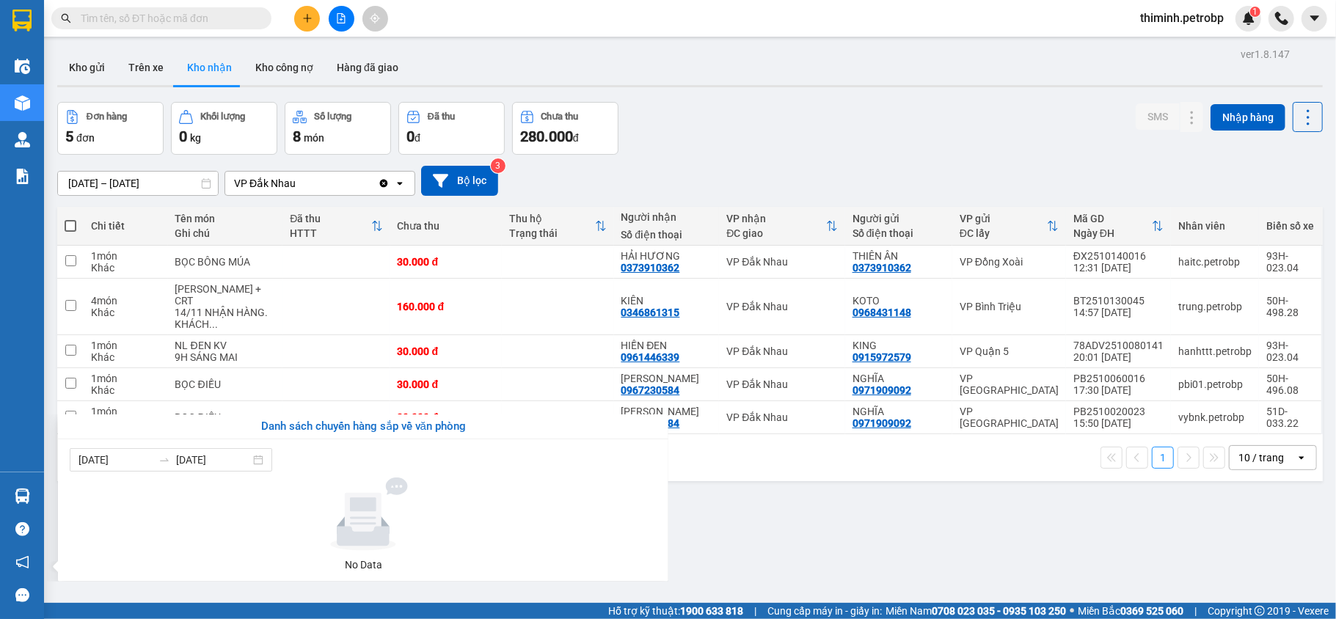
click at [795, 520] on section "Kết quả tìm kiếm ( 0 ) Bộ lọc No Data thiminh.petrobp 1 Điều hành xe Kho hàng m…" at bounding box center [668, 309] width 1336 height 619
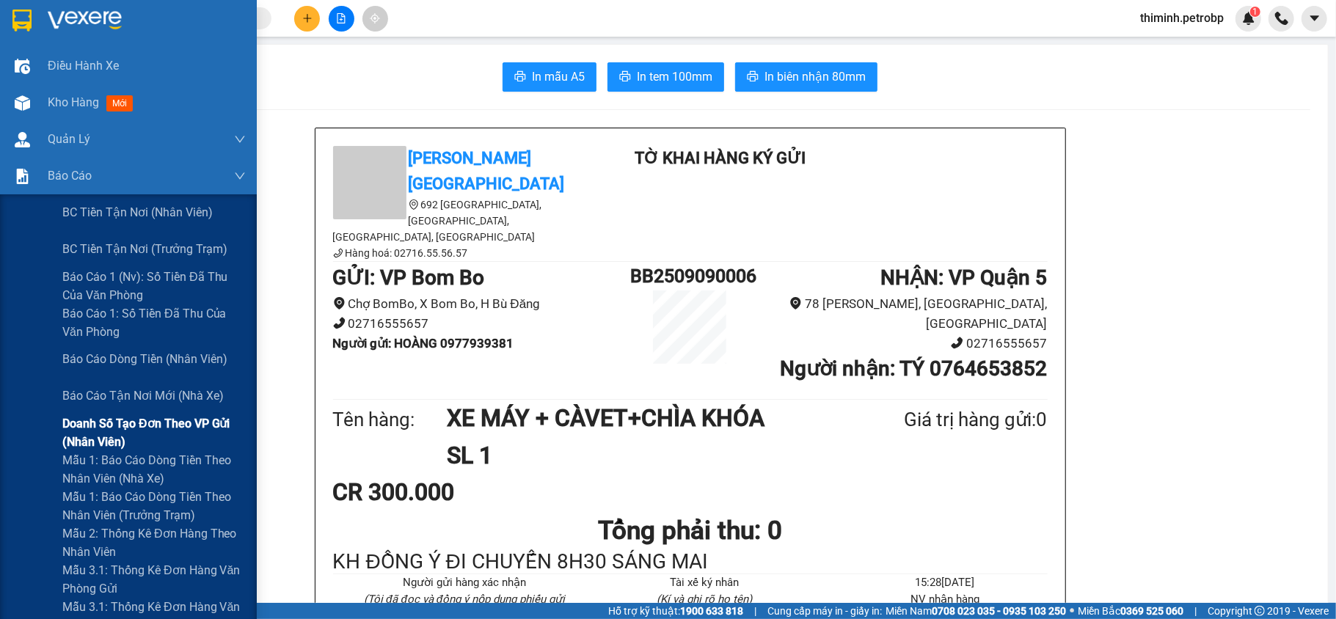
scroll to position [236, 0]
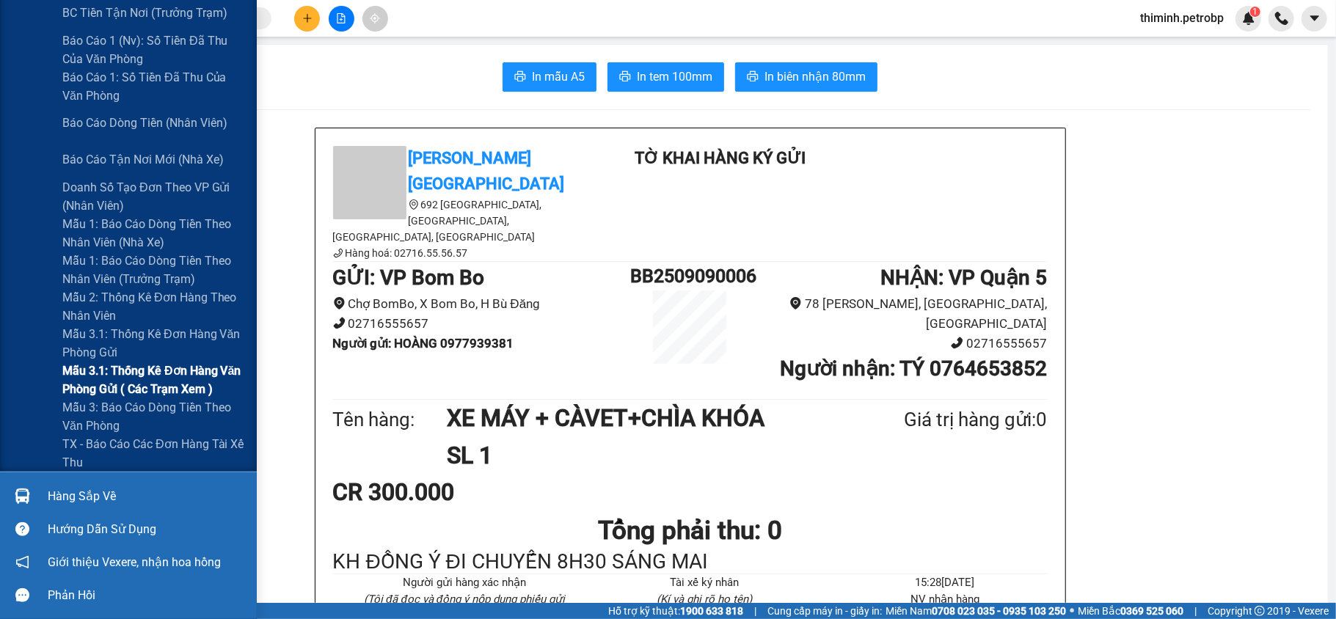
click at [133, 370] on span "Mẫu 3.1: Thống kê đơn hàng văn phòng gửi ( các trạm xem )" at bounding box center [153, 380] width 183 height 37
